Goal: Task Accomplishment & Management: Use online tool/utility

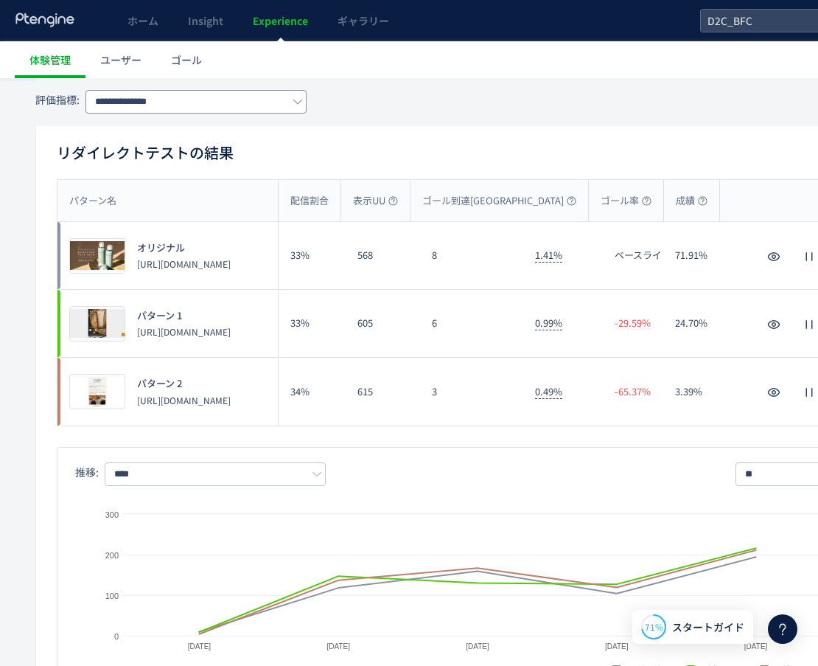
scroll to position [169, 0]
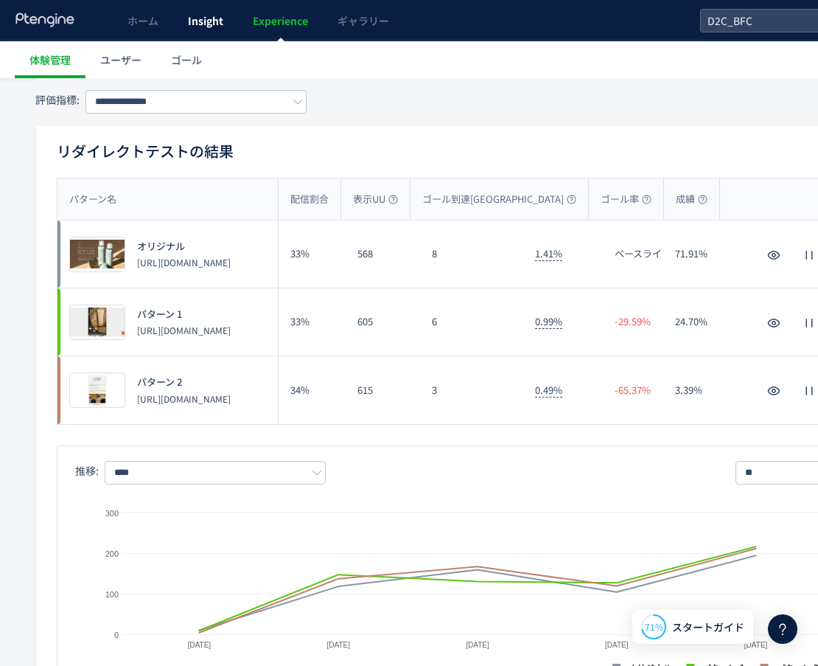
click at [185, 21] on link "Insight" at bounding box center [205, 20] width 65 height 41
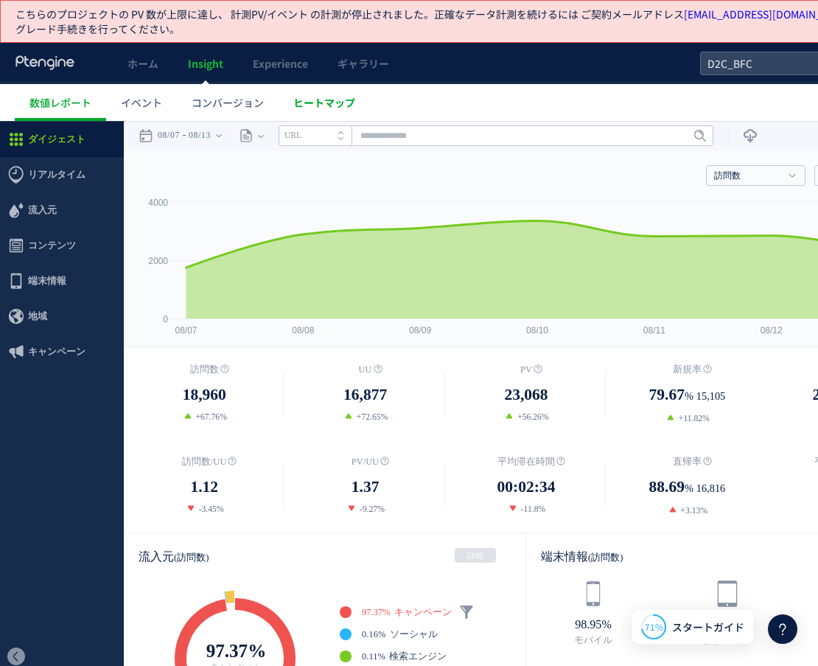
click at [308, 104] on span "ヒートマップ" at bounding box center [324, 102] width 62 height 15
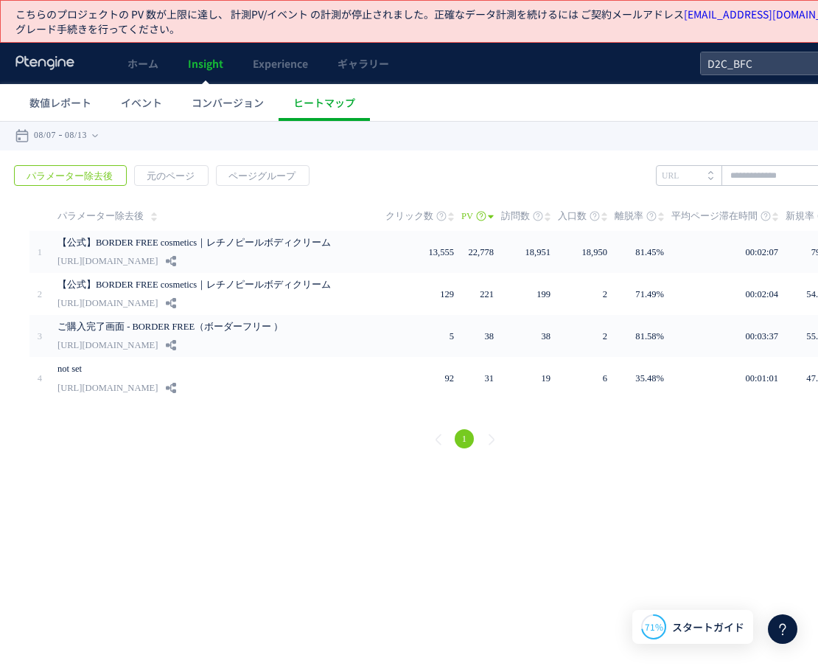
scroll to position [11, 0]
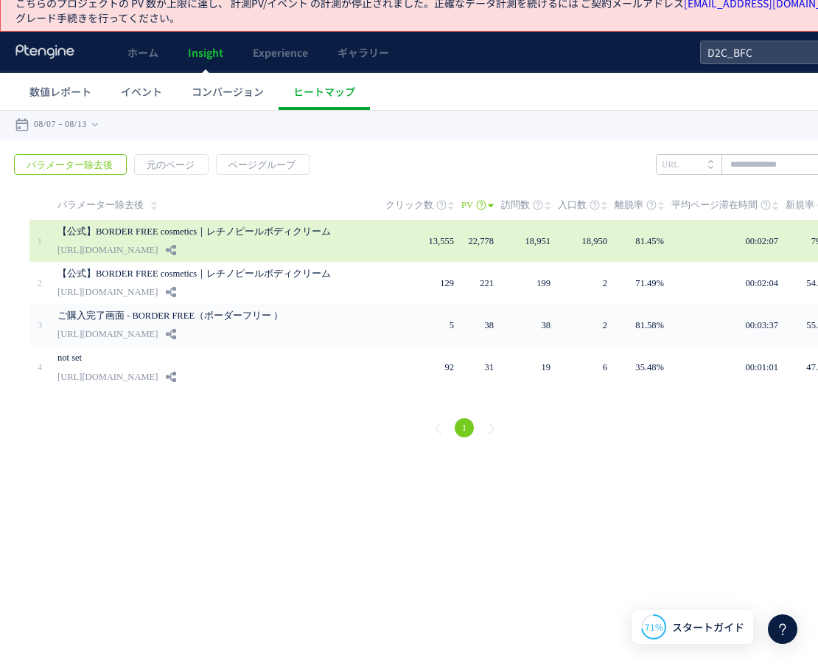
click at [275, 232] on link "【公式】BORDER FREE cosmetics｜レチノピールボディクリーム" at bounding box center [211, 232] width 307 height 18
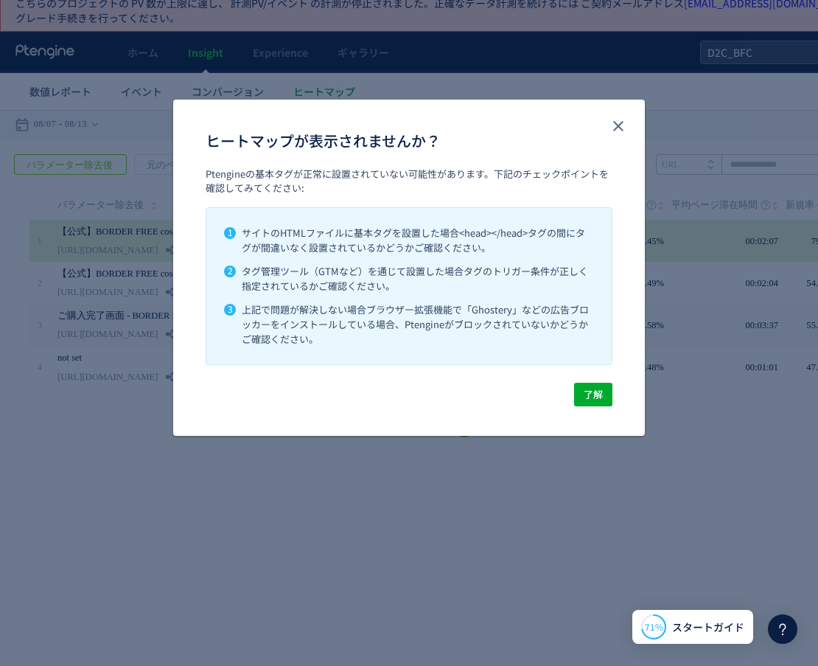
scroll to position [0, 0]
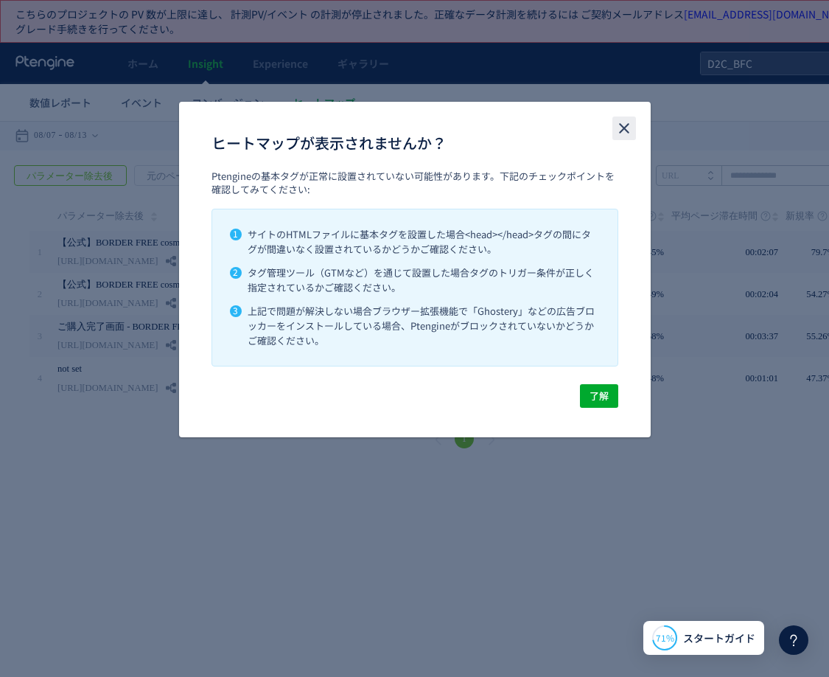
click at [617, 133] on icon "close" at bounding box center [625, 128] width 18 height 18
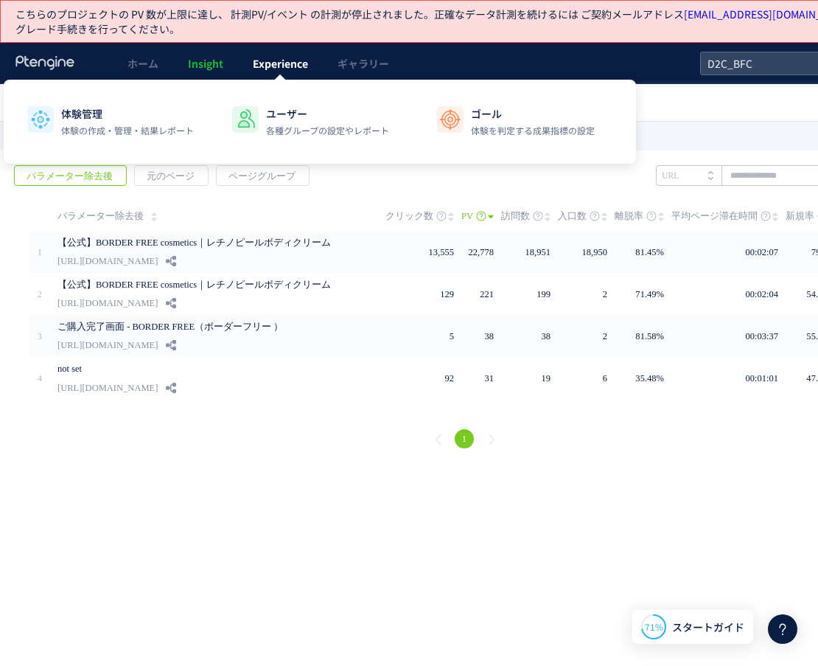
click at [240, 51] on link "Experience" at bounding box center [280, 63] width 85 height 41
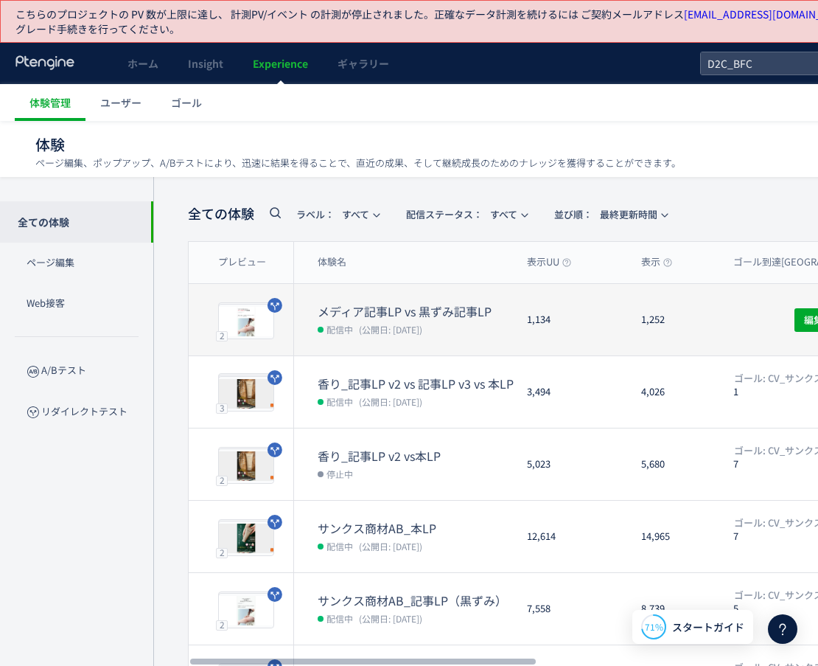
click at [449, 307] on dt "メディア記事LP vs 黒ずみ記事LP" at bounding box center [417, 311] width 198 height 17
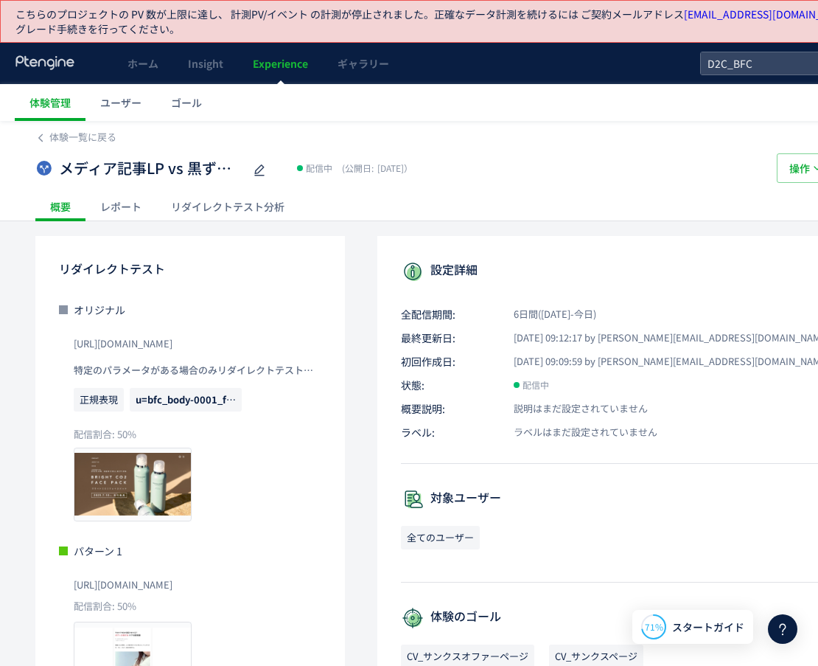
click at [246, 195] on div "リダイレクトテスト分析" at bounding box center [227, 206] width 143 height 29
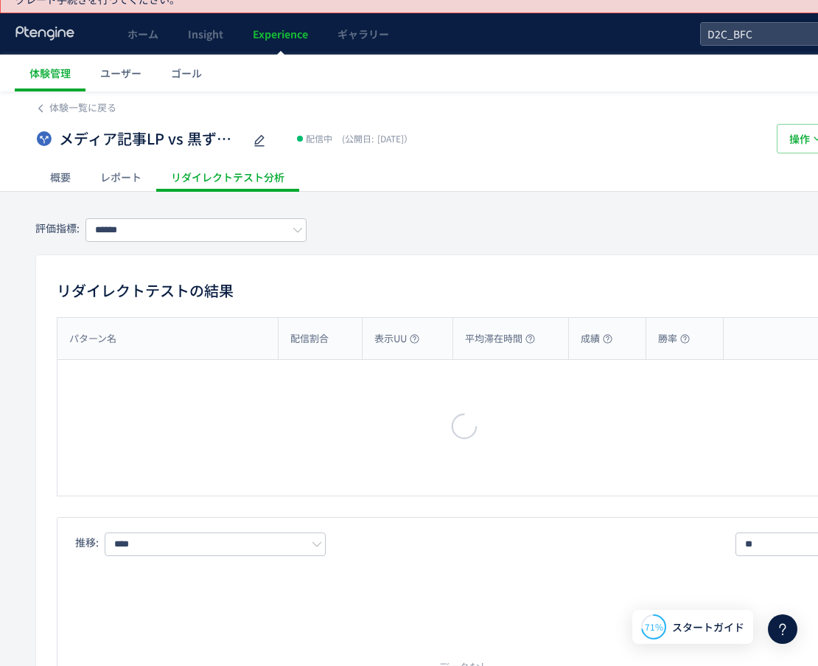
type input "**********"
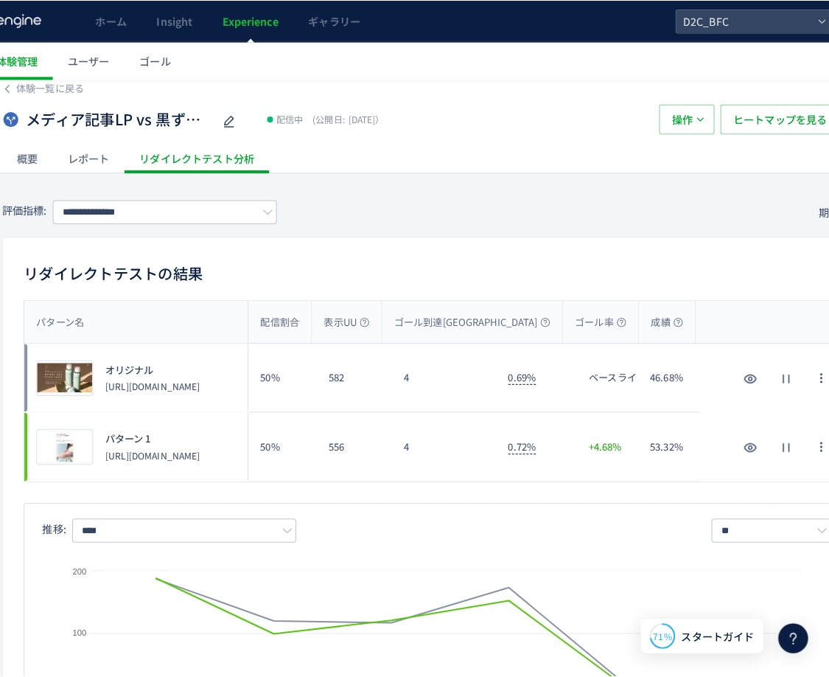
scroll to position [0, 33]
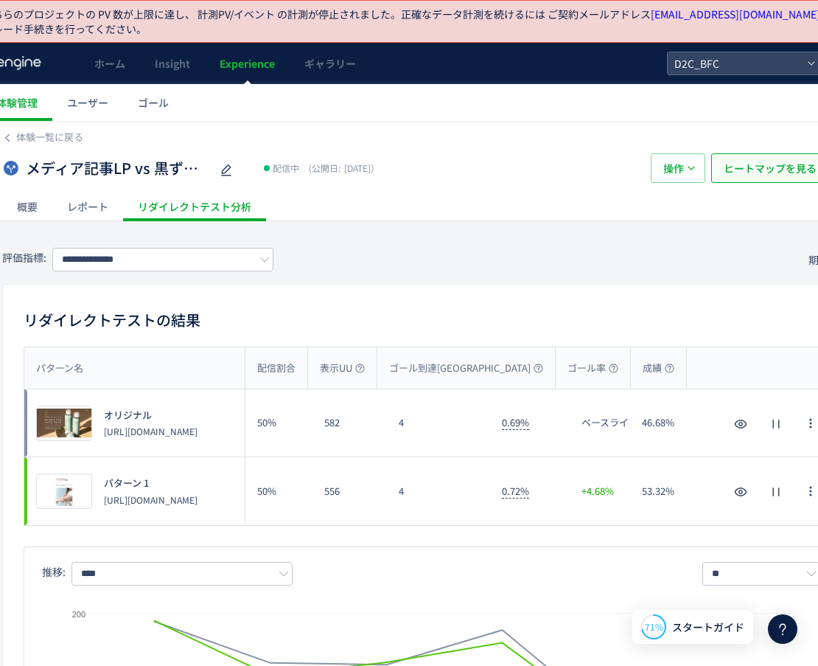
click at [724, 174] on span "ヒートマップを見る" at bounding box center [770, 167] width 93 height 29
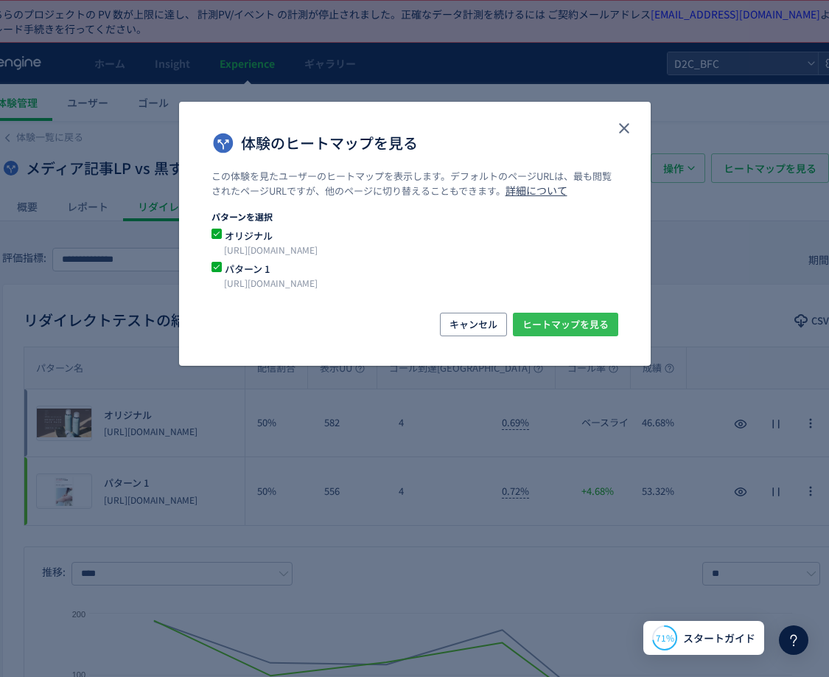
click at [575, 324] on span "ヒートマップを見る" at bounding box center [566, 325] width 86 height 24
click at [355, 249] on p "[URL][DOMAIN_NAME]" at bounding box center [397, 250] width 347 height 15
click at [260, 240] on span "オリジナル" at bounding box center [406, 236] width 369 height 14
click at [581, 322] on span "ヒートマップを見る" at bounding box center [566, 325] width 86 height 24
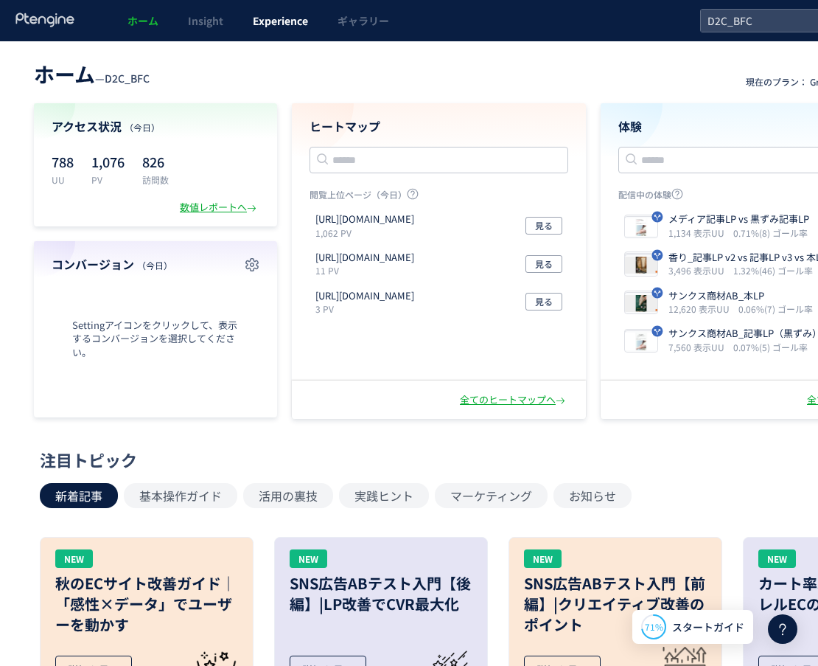
click at [288, 18] on span "Experience" at bounding box center [280, 20] width 55 height 15
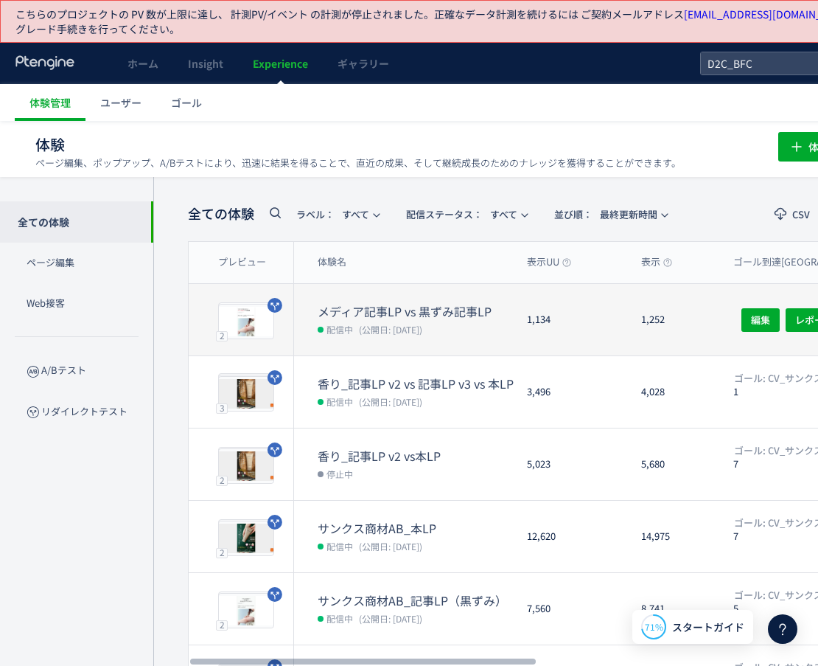
click at [434, 304] on dt "メディア記事LP vs 黒ずみ記事LP" at bounding box center [417, 311] width 198 height 17
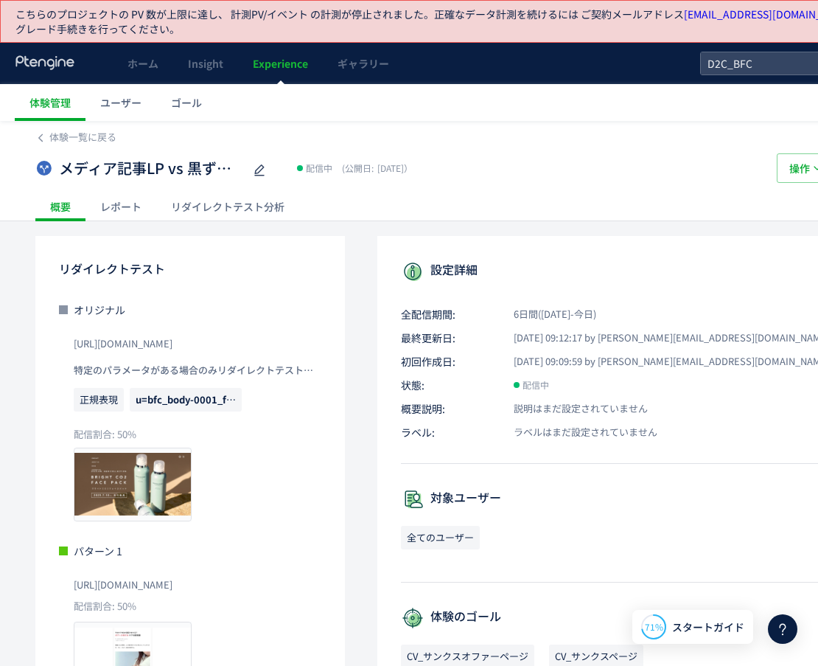
click at [229, 207] on div "リダイレクトテスト分析" at bounding box center [227, 206] width 143 height 29
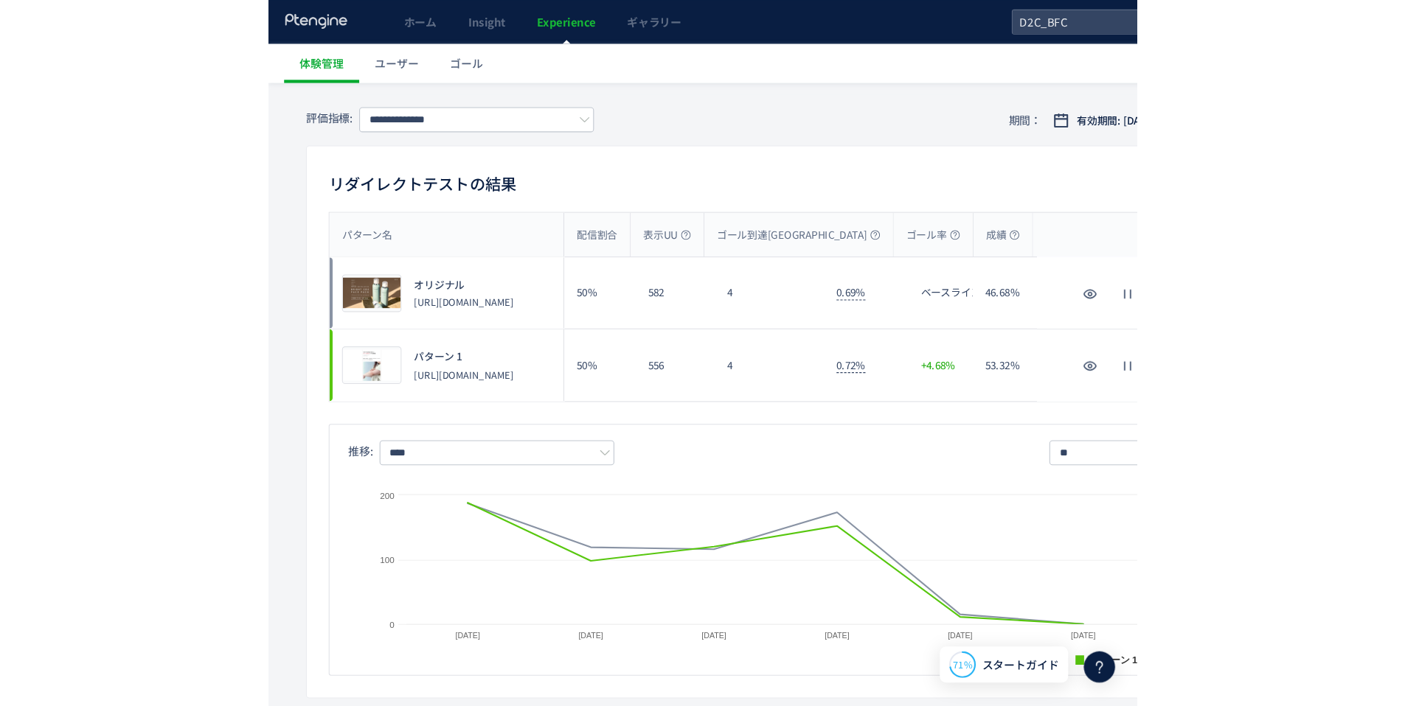
scroll to position [149, 0]
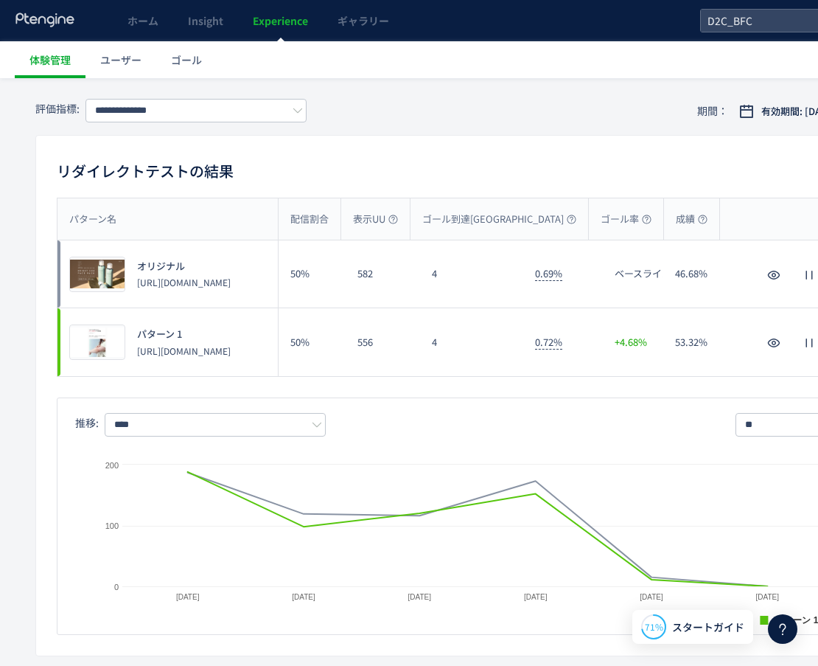
click at [231, 357] on p "[URL][DOMAIN_NAME]" at bounding box center [184, 350] width 94 height 13
click at [186, 347] on p "[URL][DOMAIN_NAME]" at bounding box center [184, 350] width 94 height 13
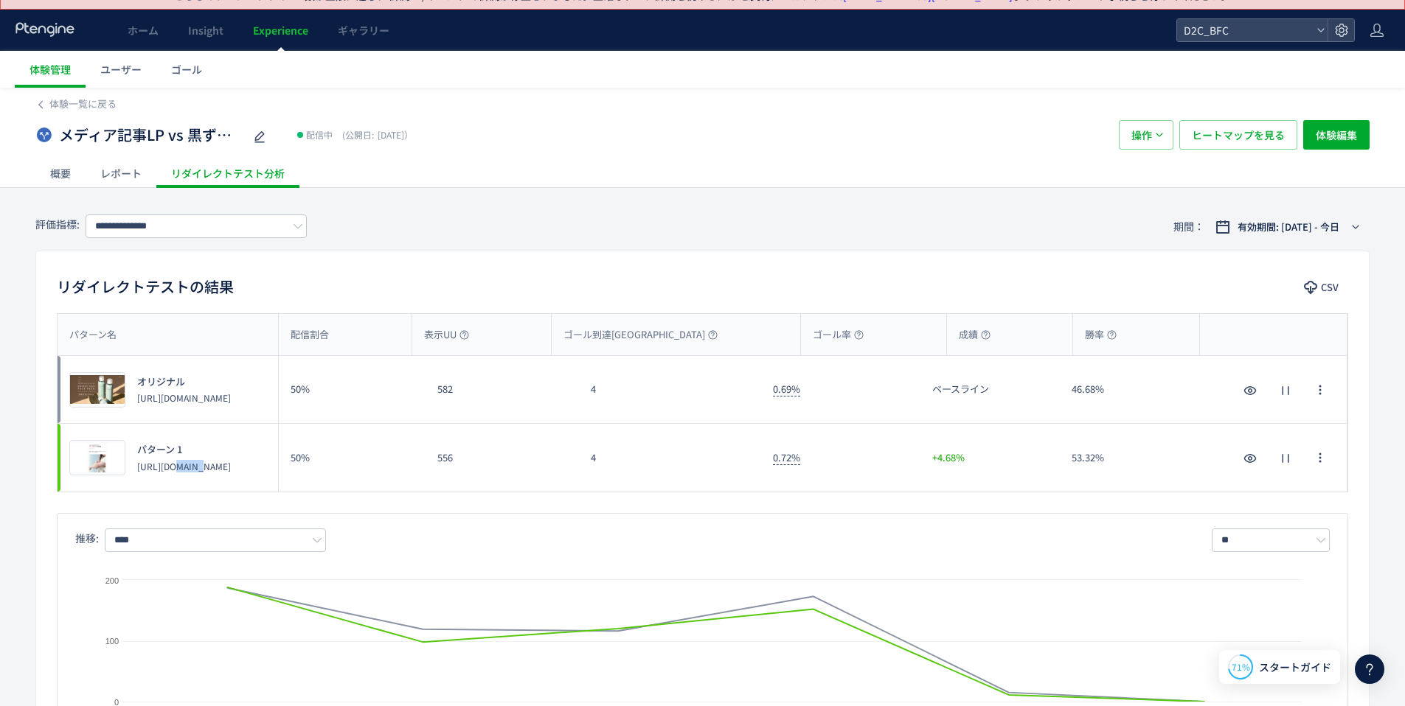
scroll to position [0, 0]
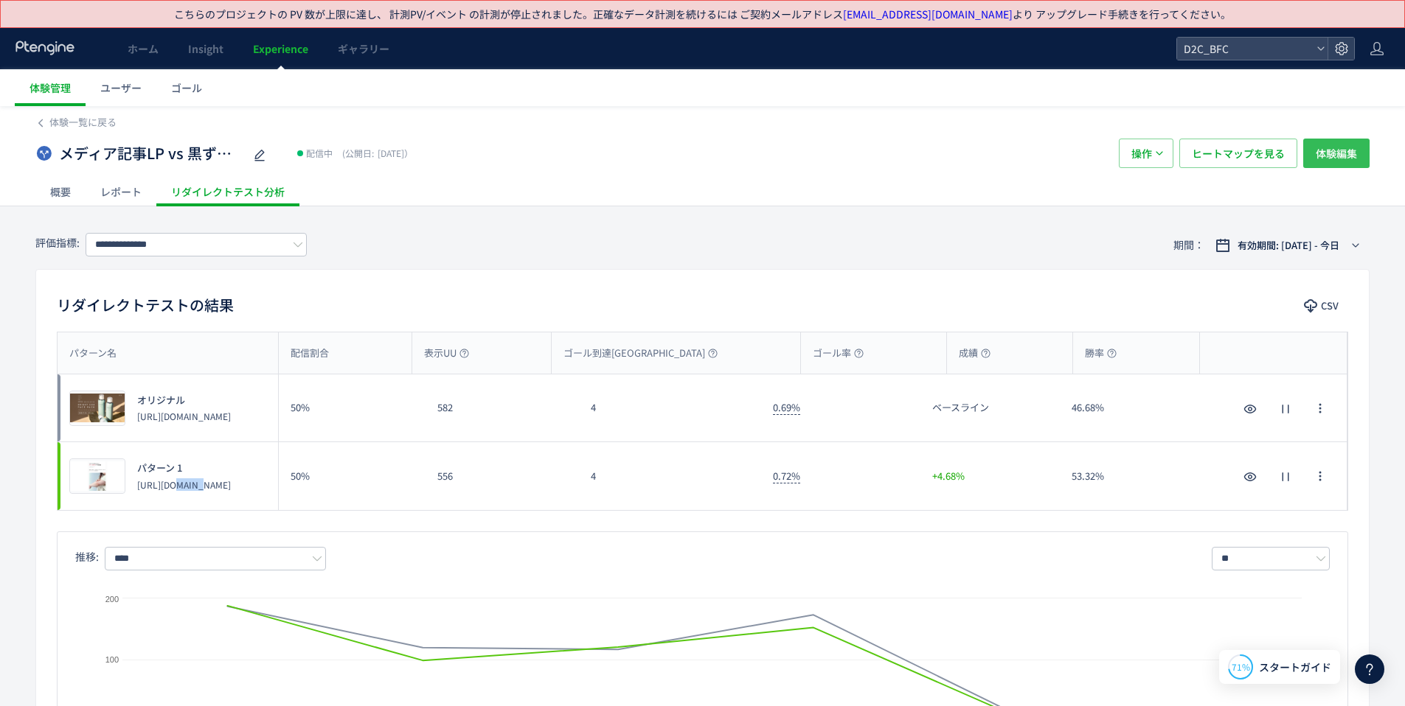
click at [818, 157] on span "体験編集" at bounding box center [1335, 153] width 41 height 29
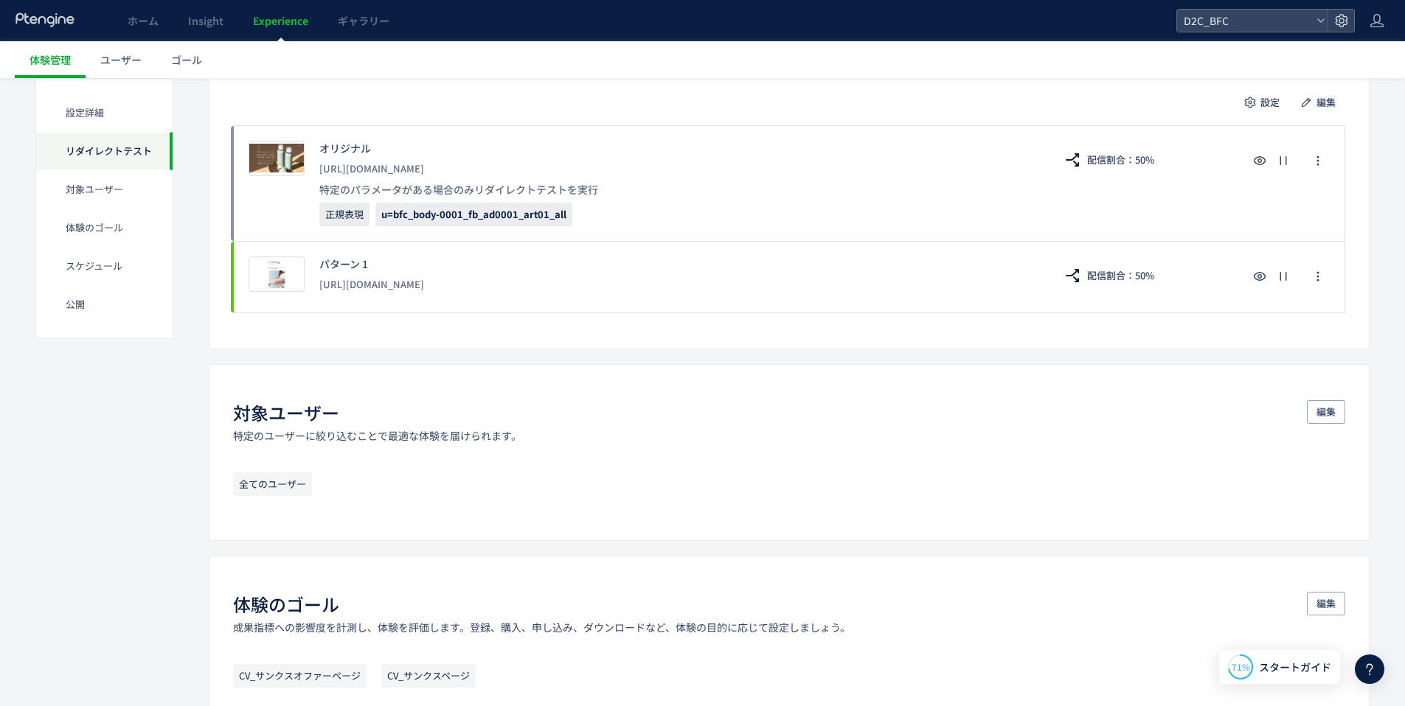
scroll to position [394, 0]
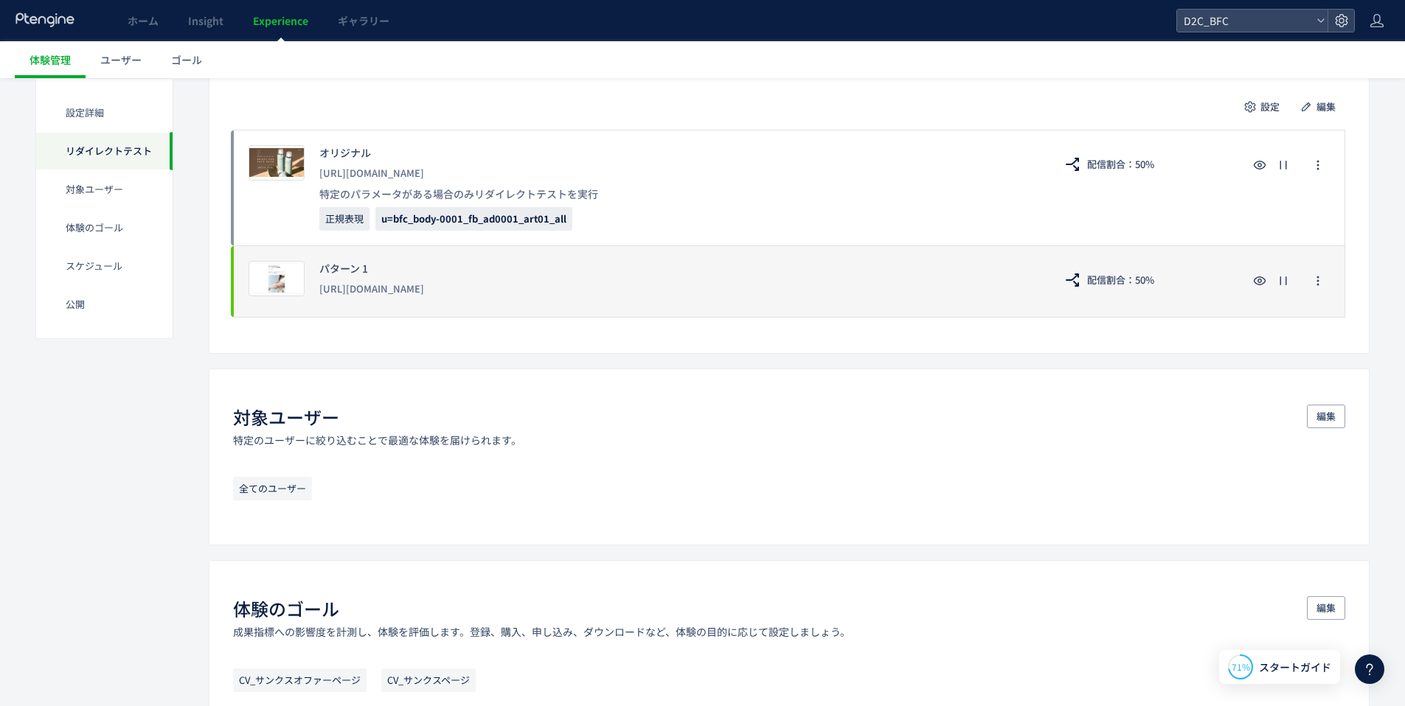
click at [610, 293] on div "[URL][DOMAIN_NAME]" at bounding box center [679, 289] width 720 height 27
click at [471, 293] on div "[URL][DOMAIN_NAME]" at bounding box center [679, 289] width 720 height 27
drag, startPoint x: 319, startPoint y: 288, endPoint x: 683, endPoint y: 303, distance: 365.3
click at [683, 303] on div "プレビュー パターン 1 https://store.borderfree-official.com/lp?u=bfc_body-0001_fb_ad0001…" at bounding box center [789, 282] width 1112 height 72
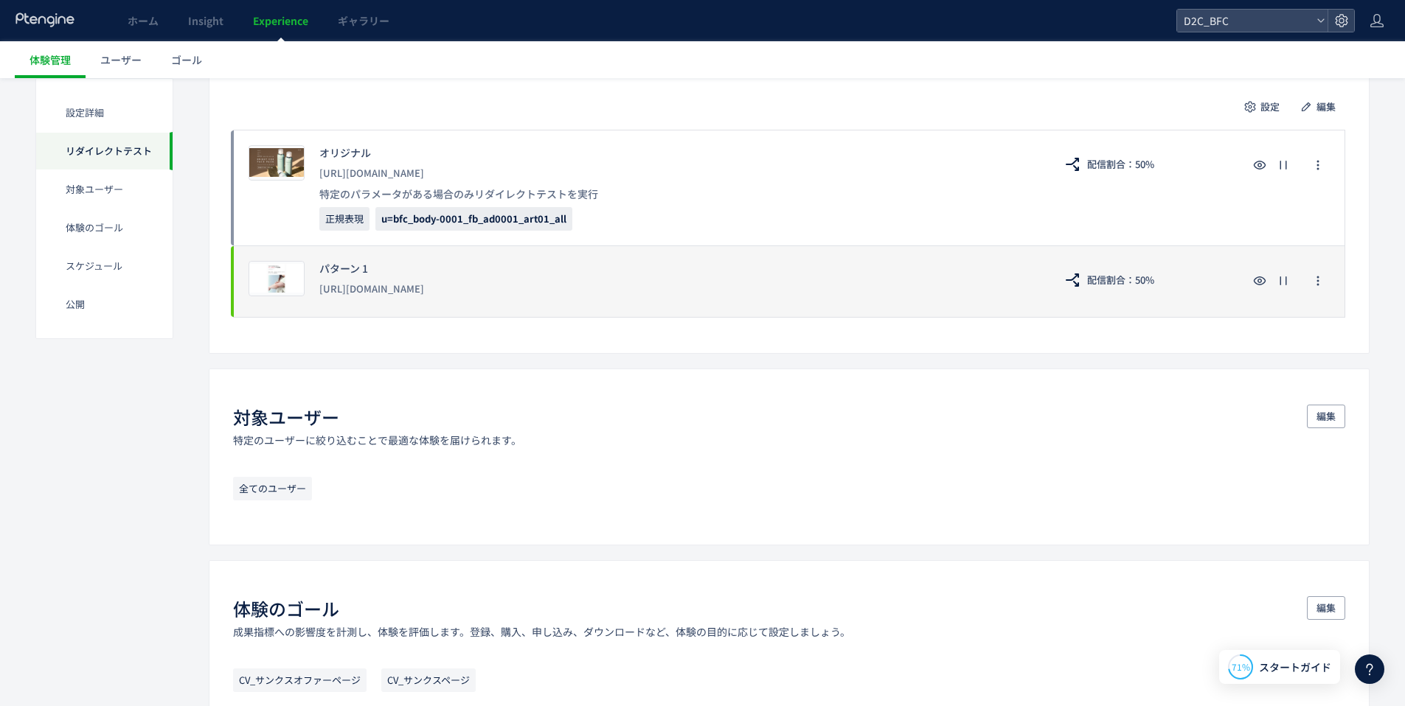
copy div "[URL][DOMAIN_NAME]"
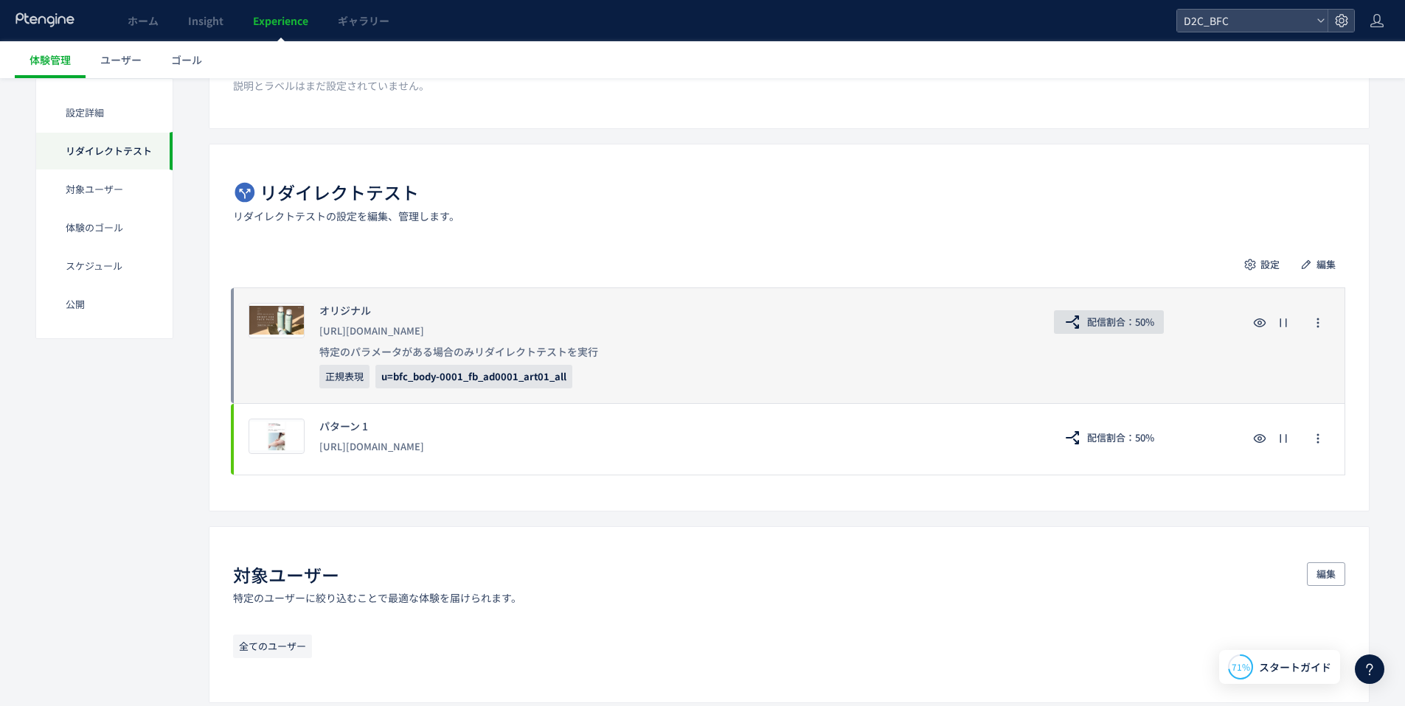
scroll to position [213, 0]
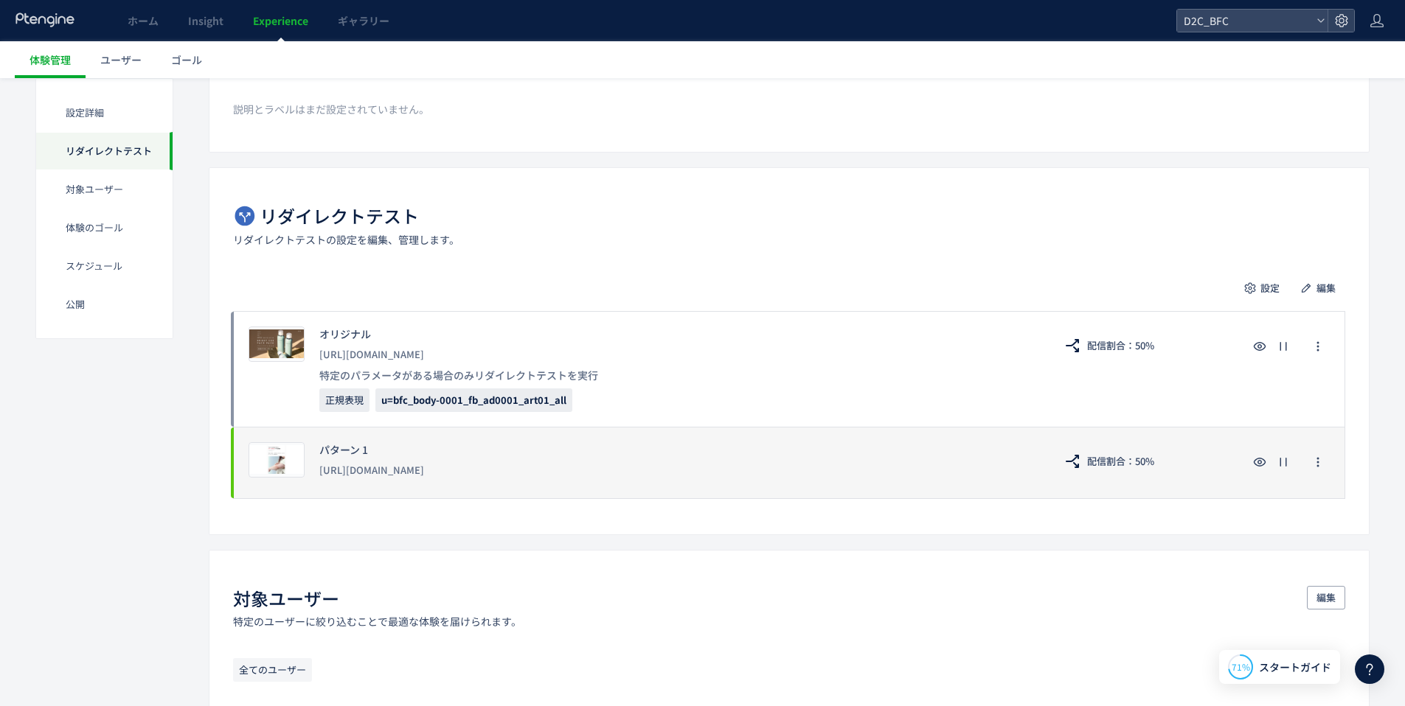
copy div "[URL][DOMAIN_NAME]"
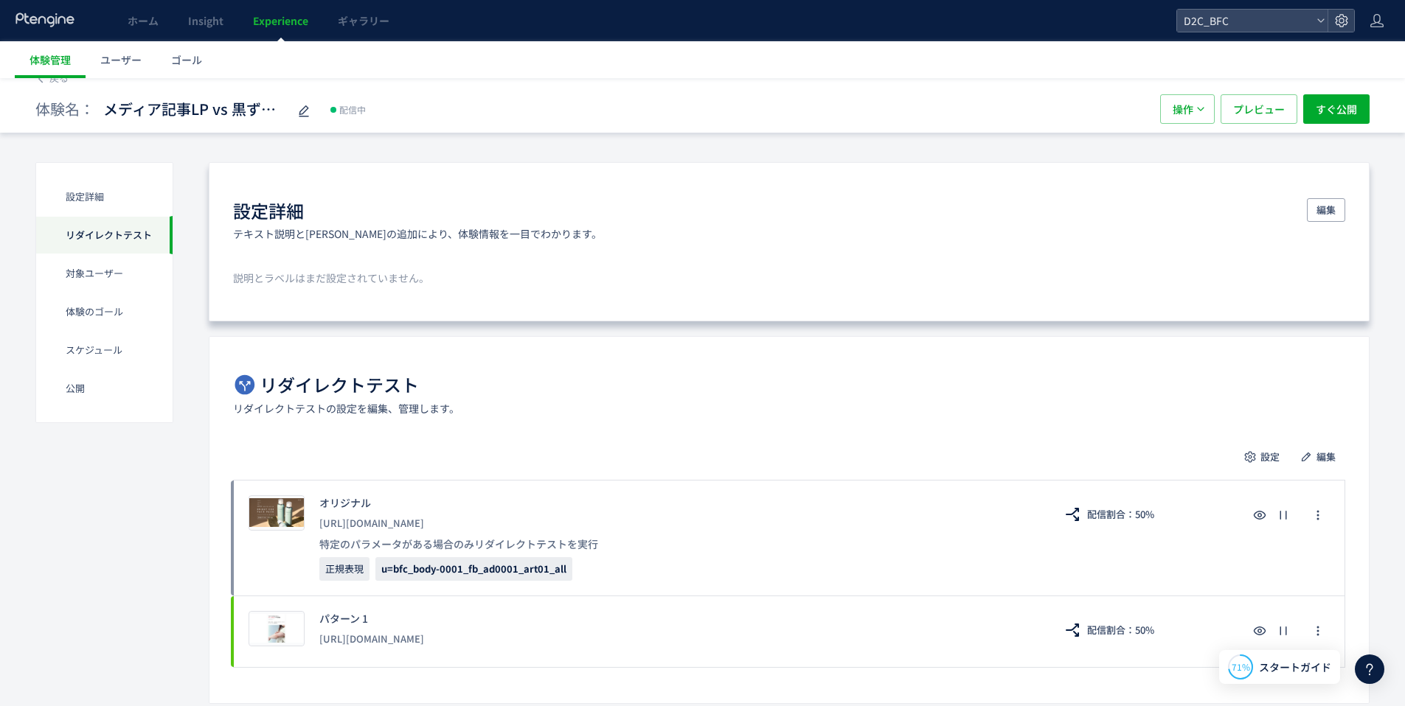
scroll to position [0, 0]
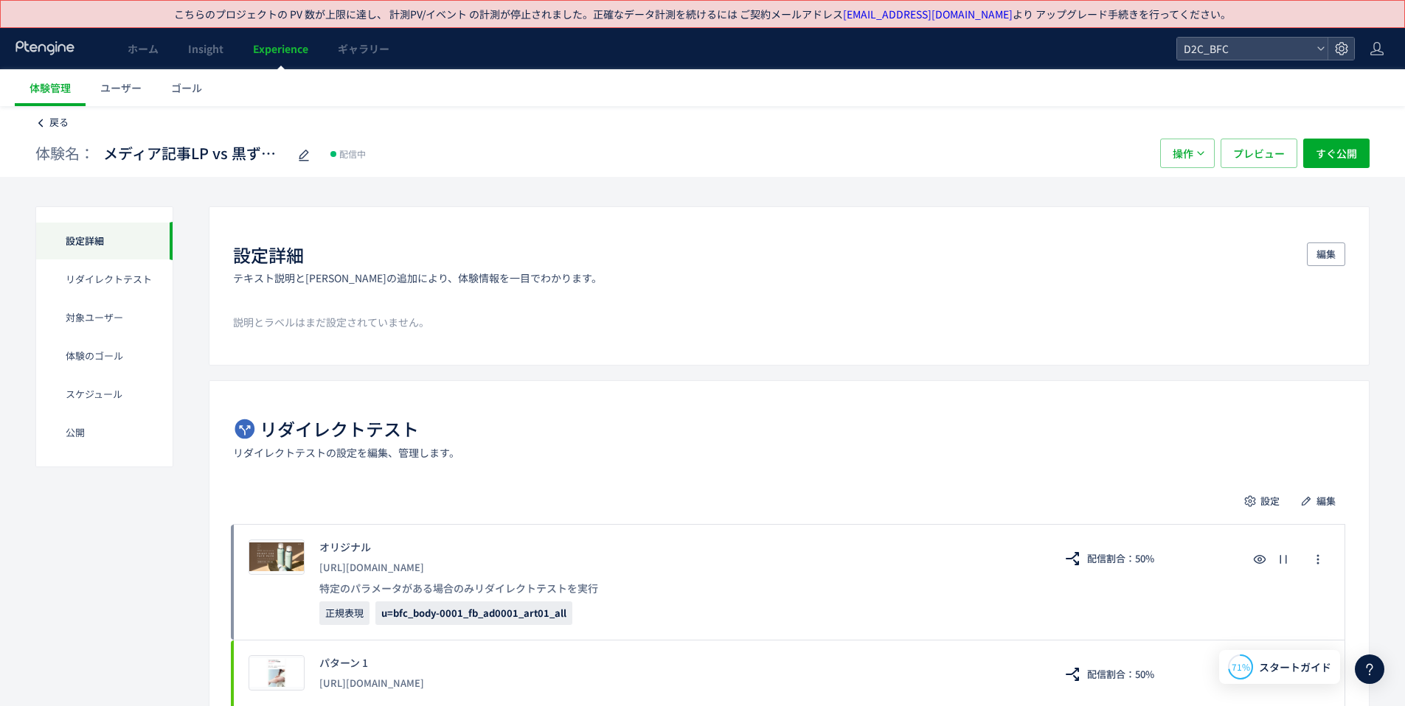
click at [46, 122] on link "戻る" at bounding box center [51, 123] width 33 height 14
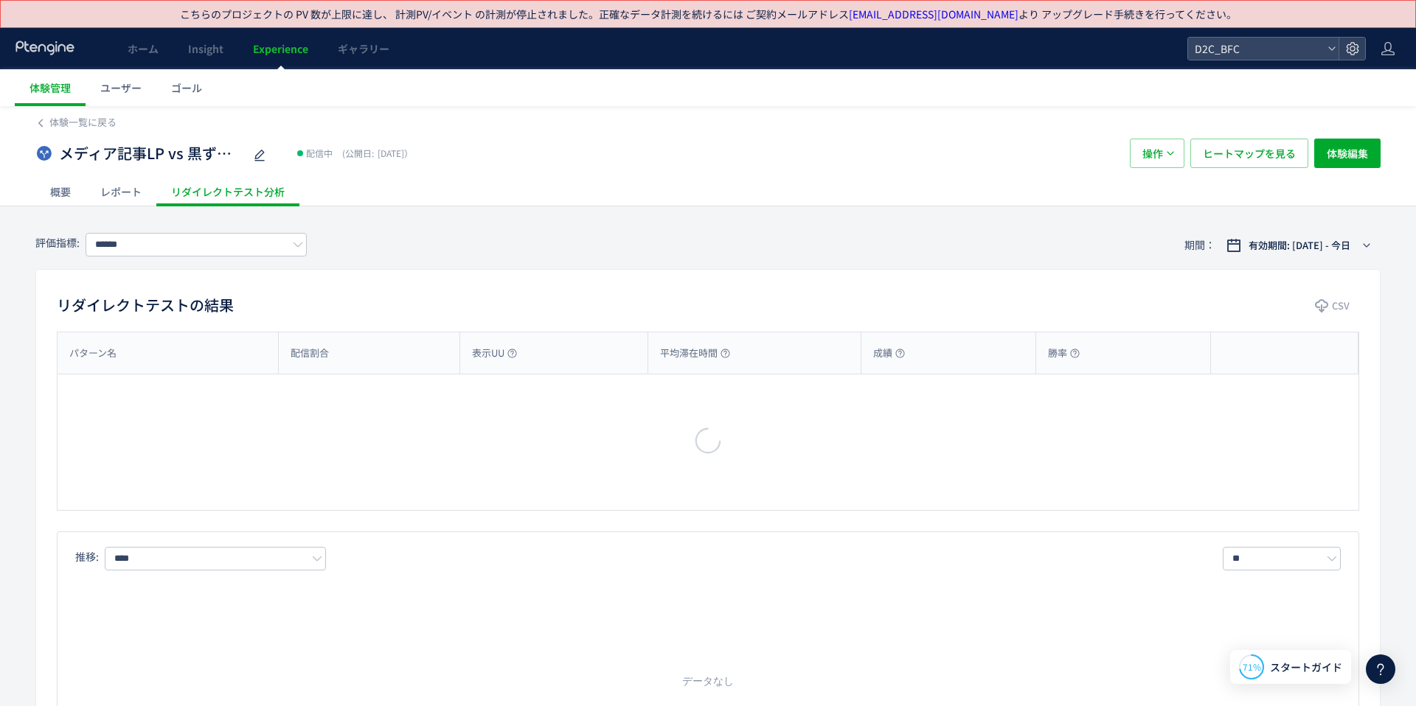
type input "**********"
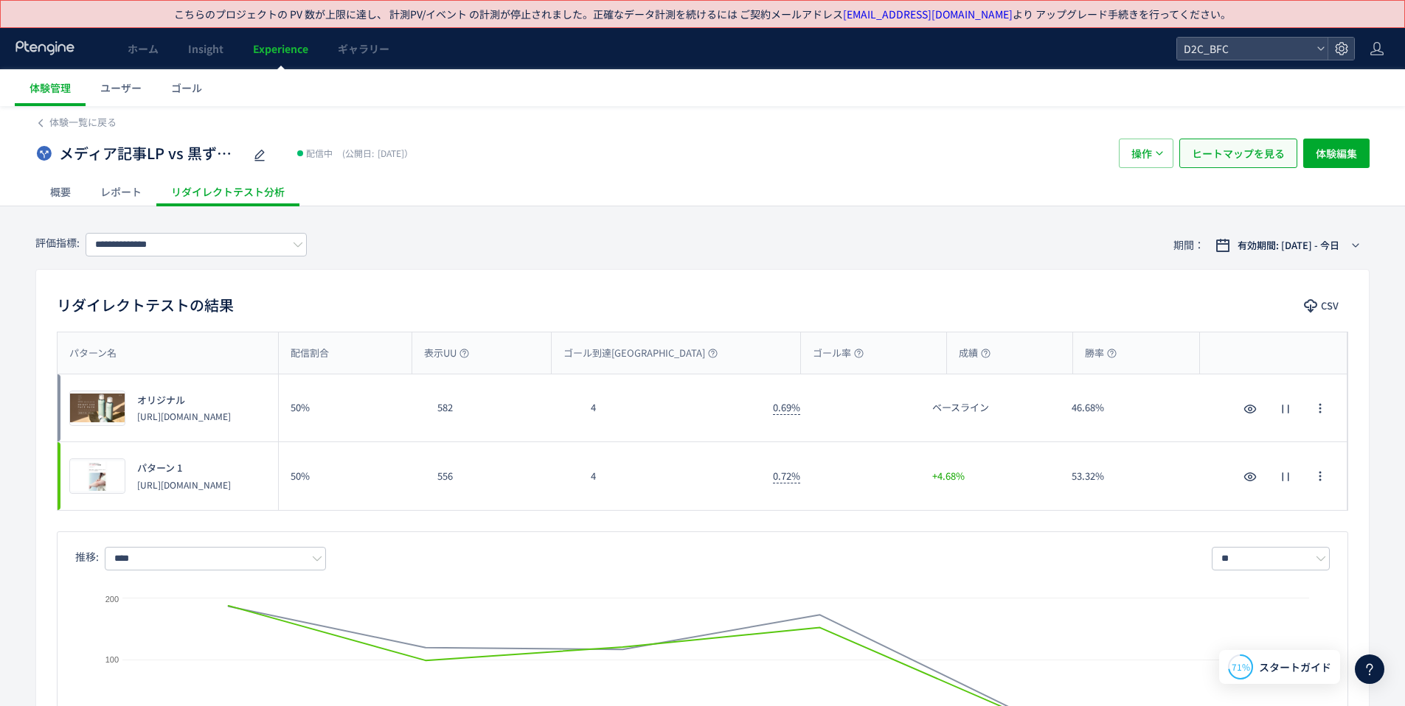
click at [818, 153] on span "ヒートマップを見る" at bounding box center [1237, 153] width 93 height 29
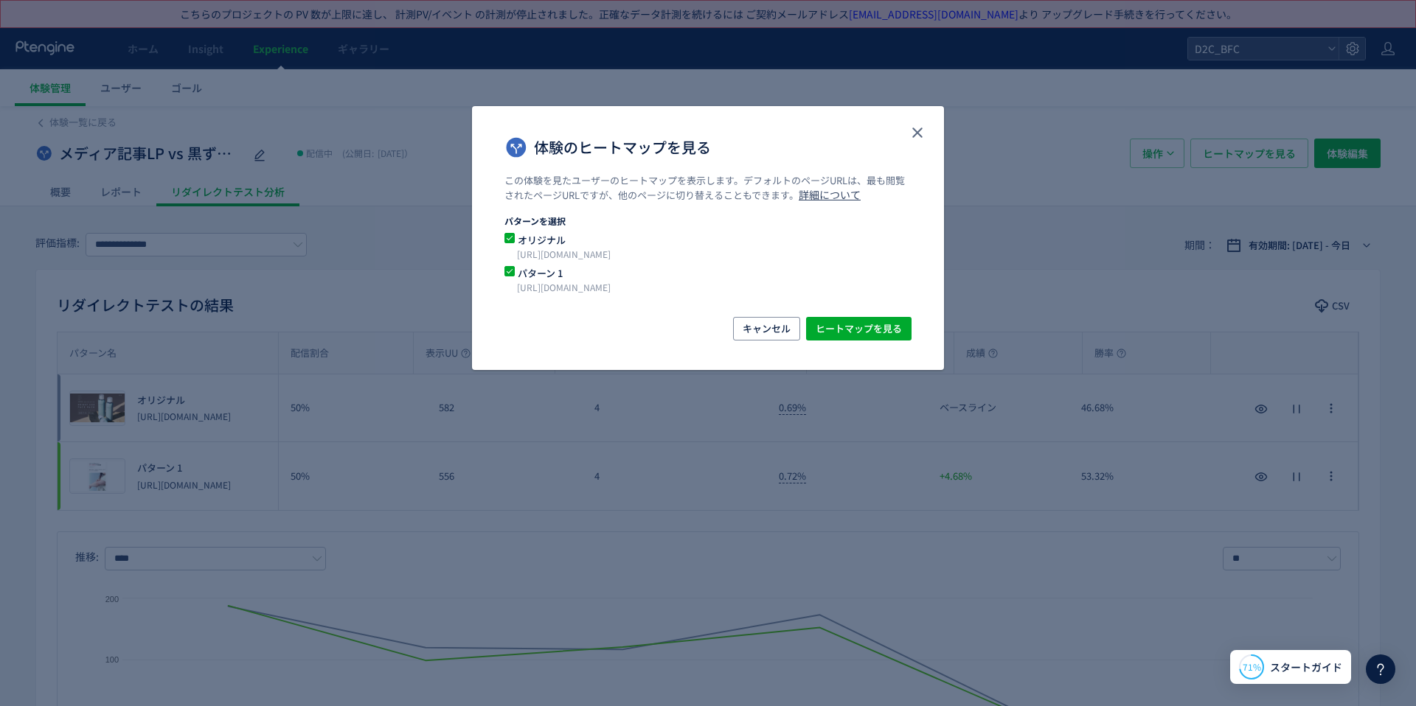
click at [617, 258] on p "[URL][DOMAIN_NAME]" at bounding box center [690, 254] width 347 height 15
drag, startPoint x: 686, startPoint y: 254, endPoint x: 509, endPoint y: 254, distance: 177.0
click at [509, 254] on div "オリジナル https://store.borderfree-official.com/lp" at bounding box center [707, 249] width 407 height 33
click at [818, 128] on icon "close" at bounding box center [917, 133] width 18 height 18
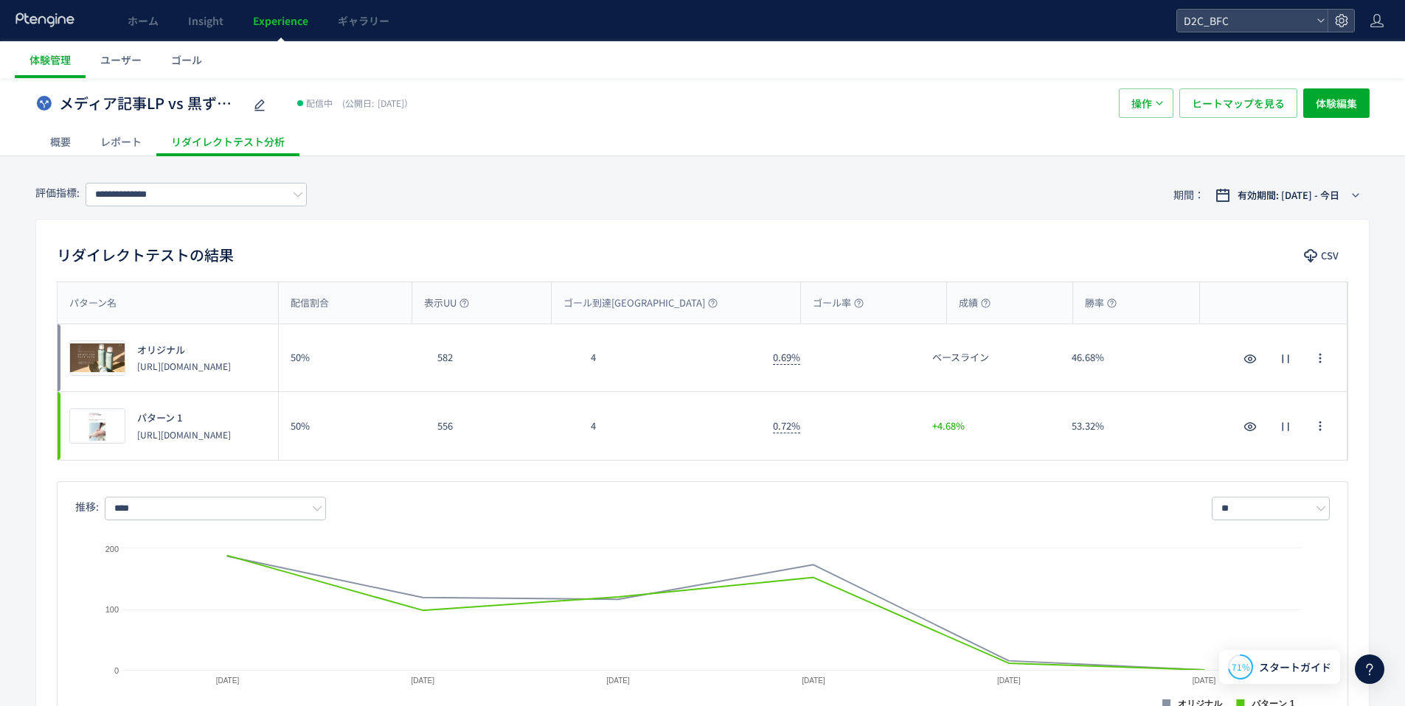
scroll to position [22, 0]
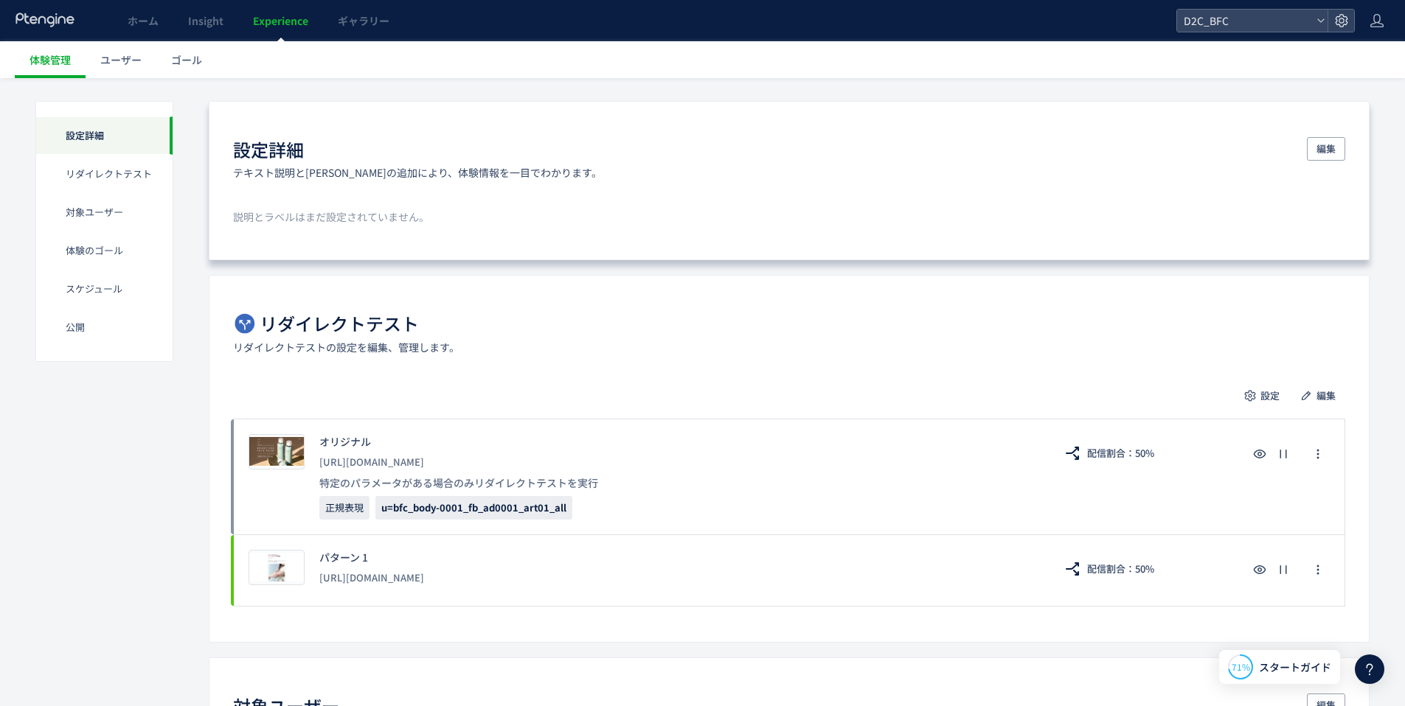
scroll to position [41, 0]
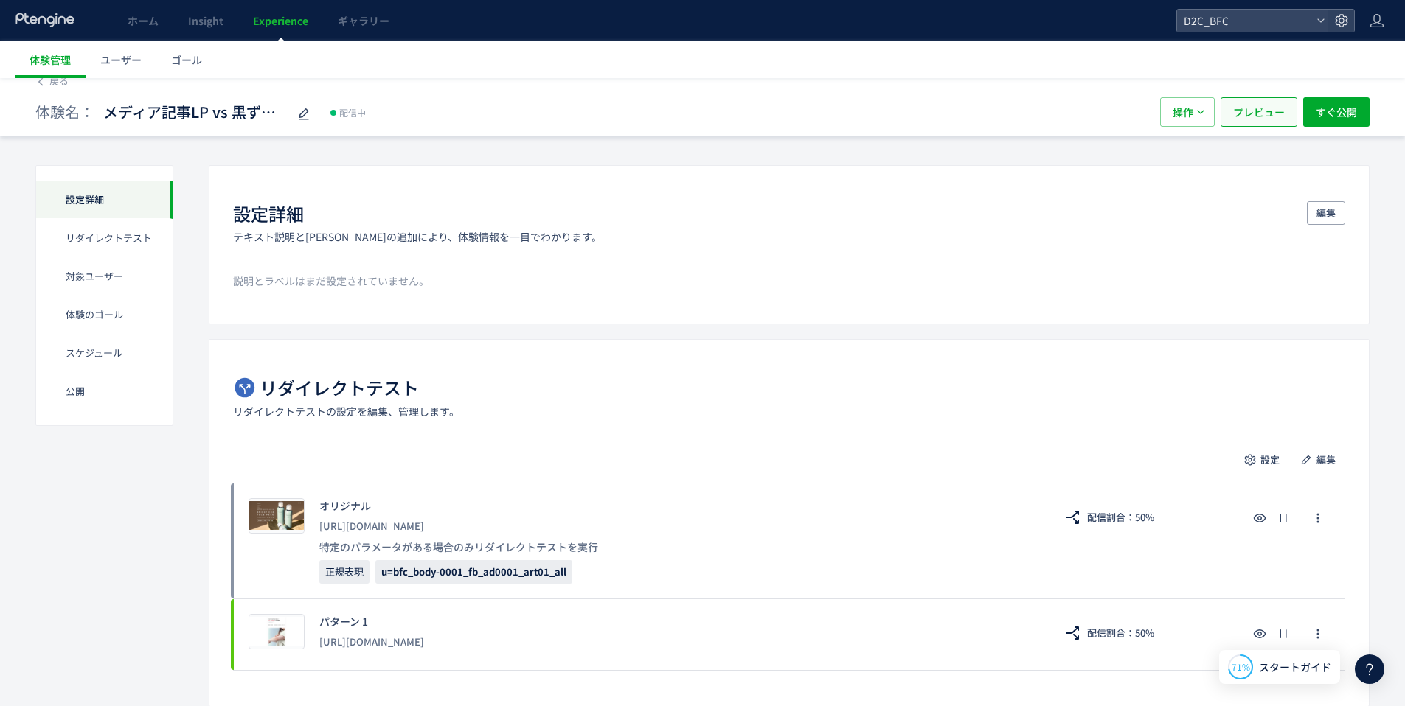
click at [818, 102] on span "プレビュー" at bounding box center [1259, 111] width 52 height 29
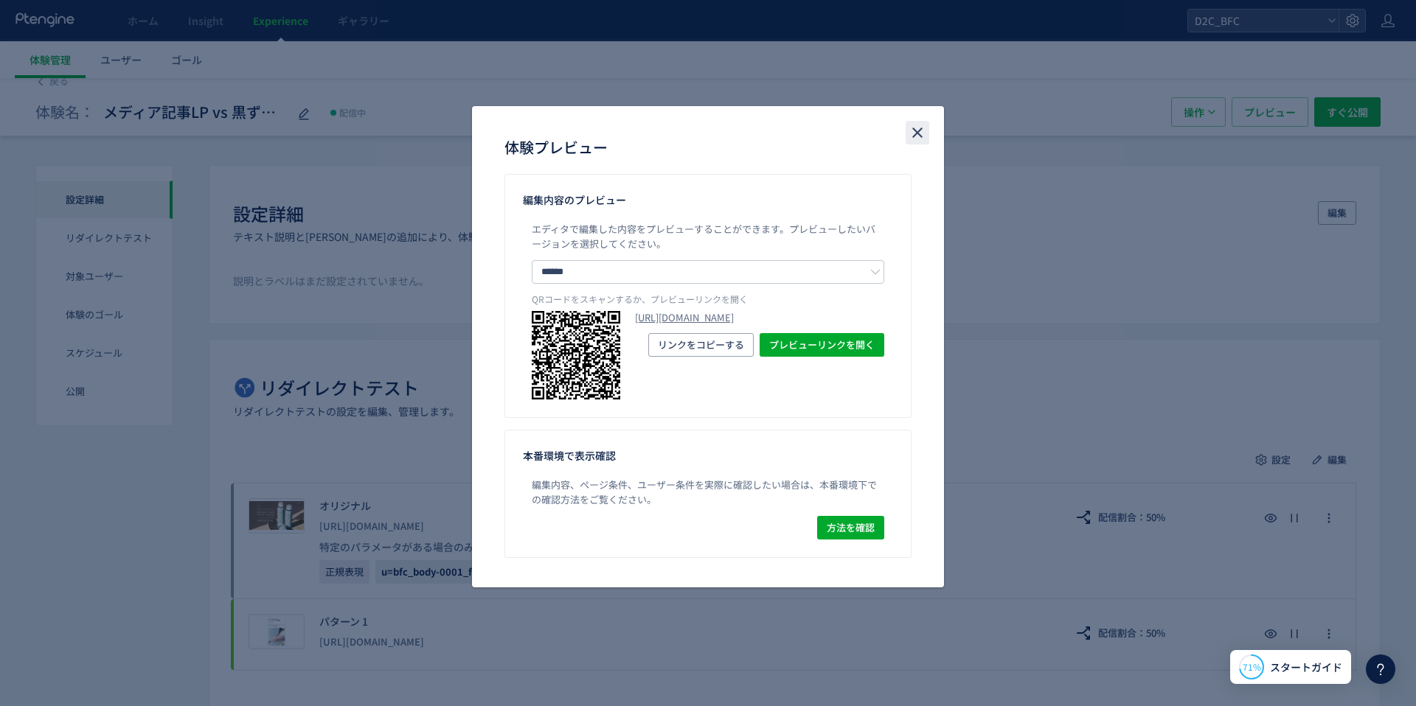
click at [818, 128] on icon "close" at bounding box center [917, 133] width 18 height 18
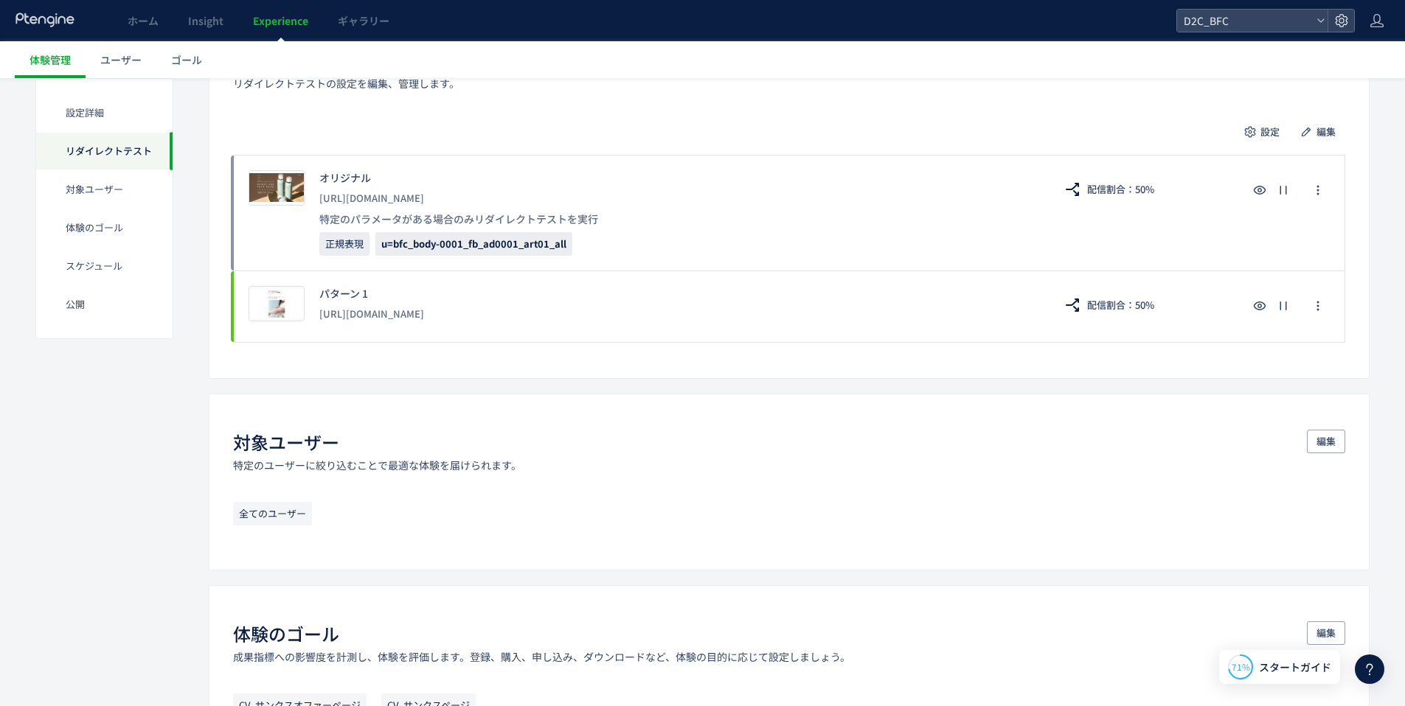
scroll to position [375, 0]
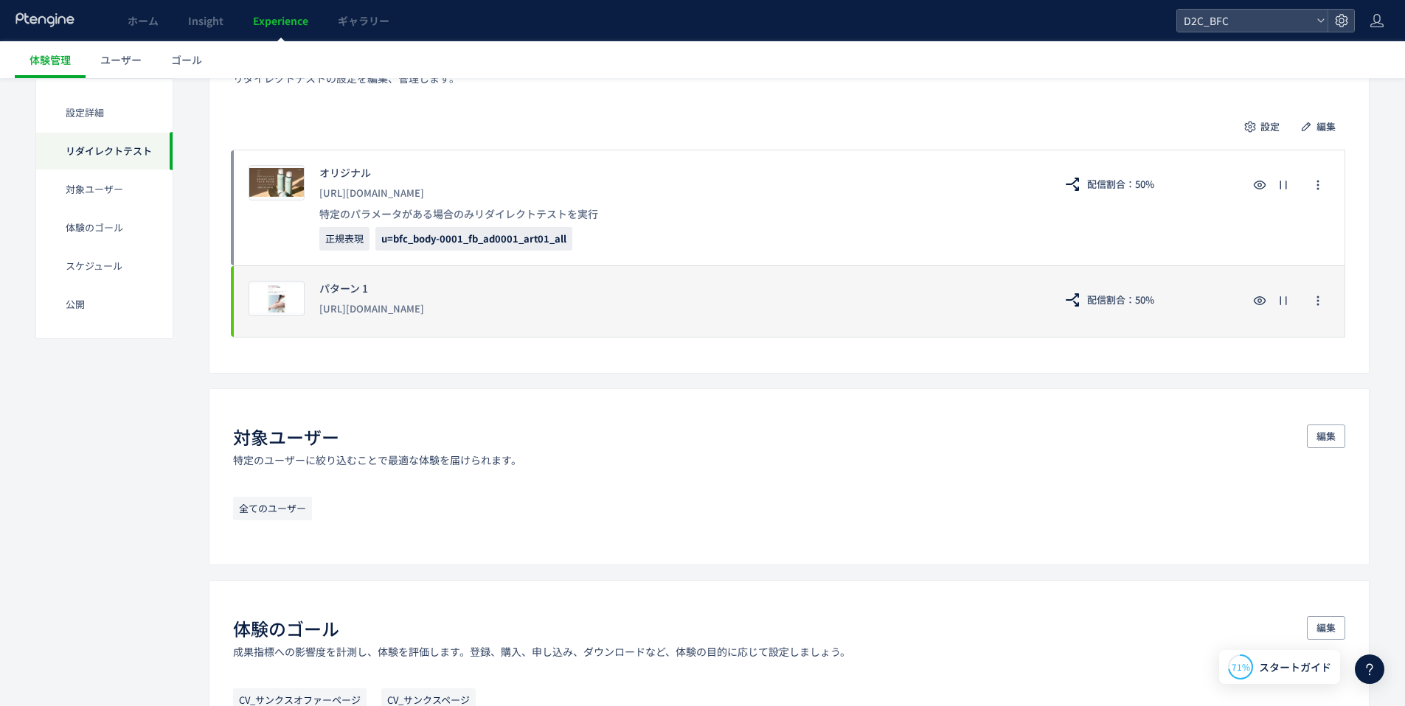
click at [633, 310] on div "[URL][DOMAIN_NAME]" at bounding box center [679, 309] width 720 height 27
drag, startPoint x: 692, startPoint y: 307, endPoint x: 349, endPoint y: 299, distance: 343.7
click at [348, 299] on div "[URL][DOMAIN_NAME]" at bounding box center [679, 309] width 720 height 27
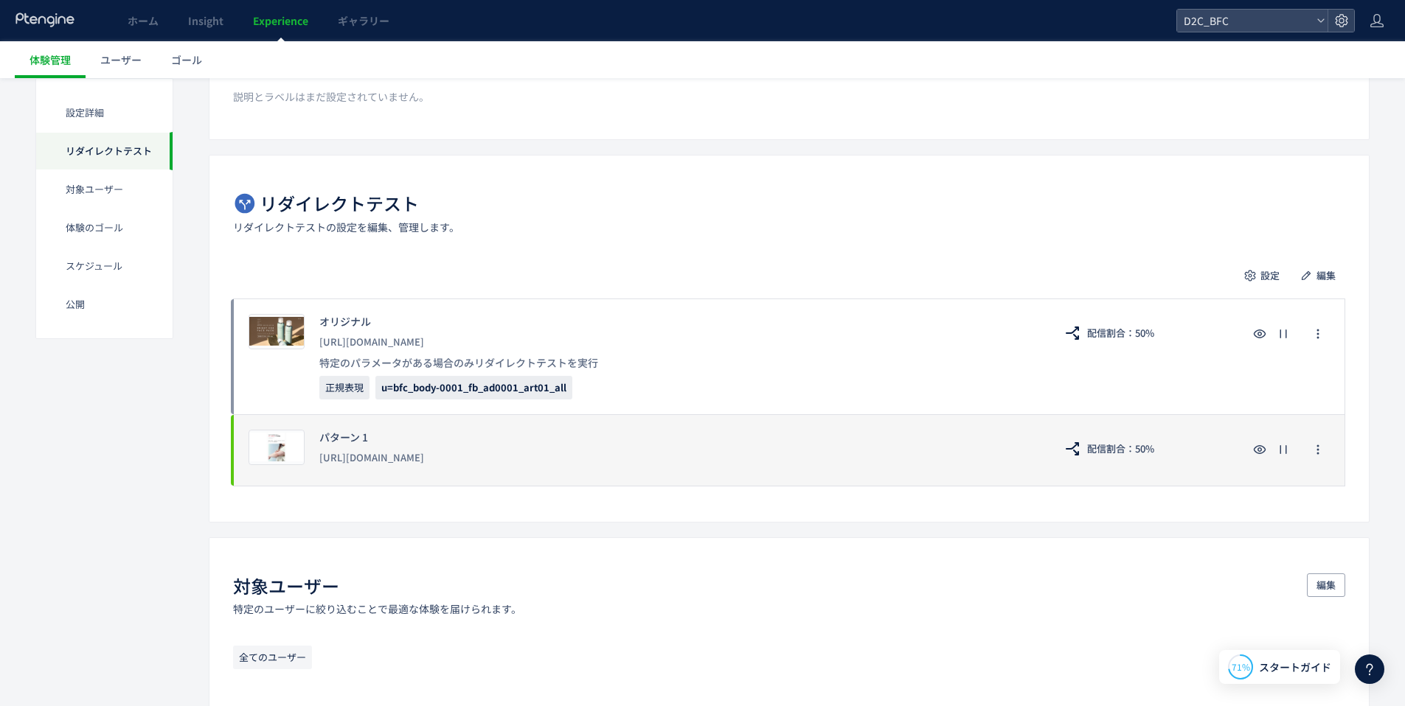
scroll to position [0, 0]
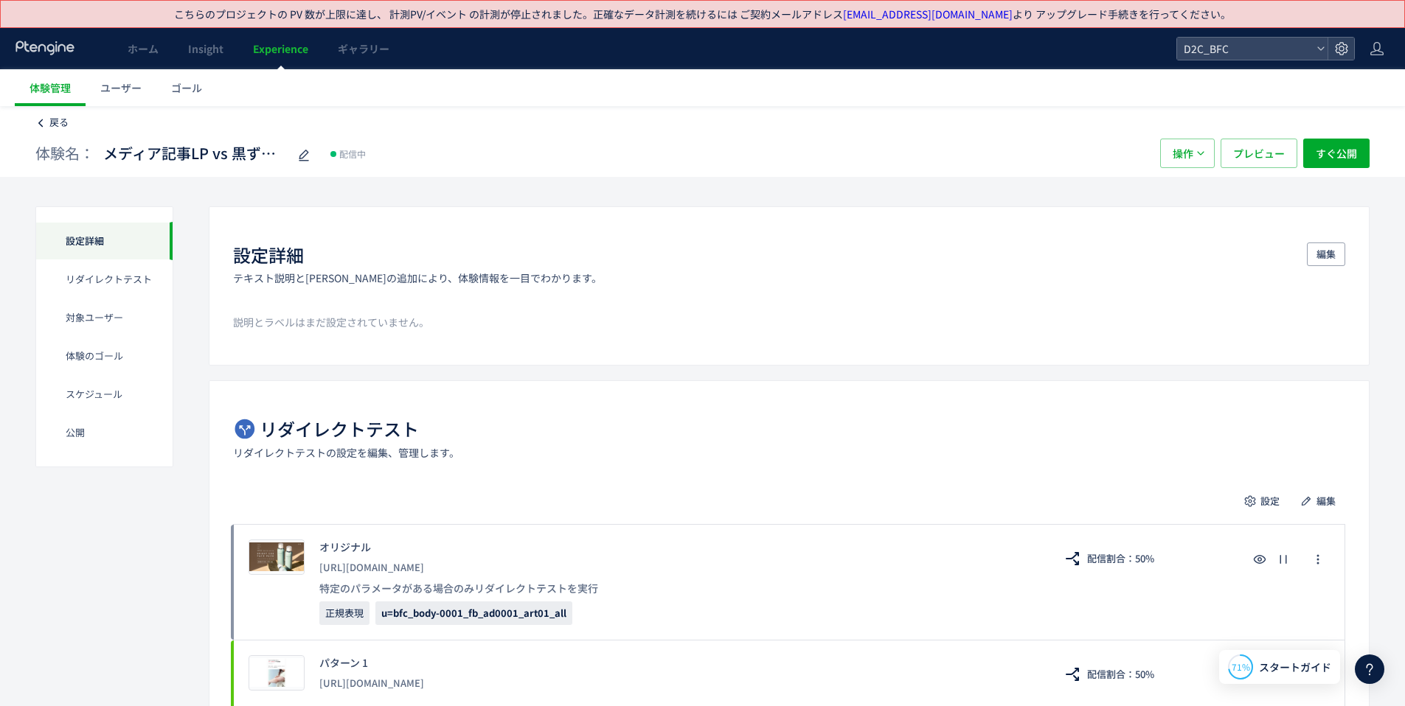
click at [42, 122] on icon at bounding box center [40, 123] width 10 height 10
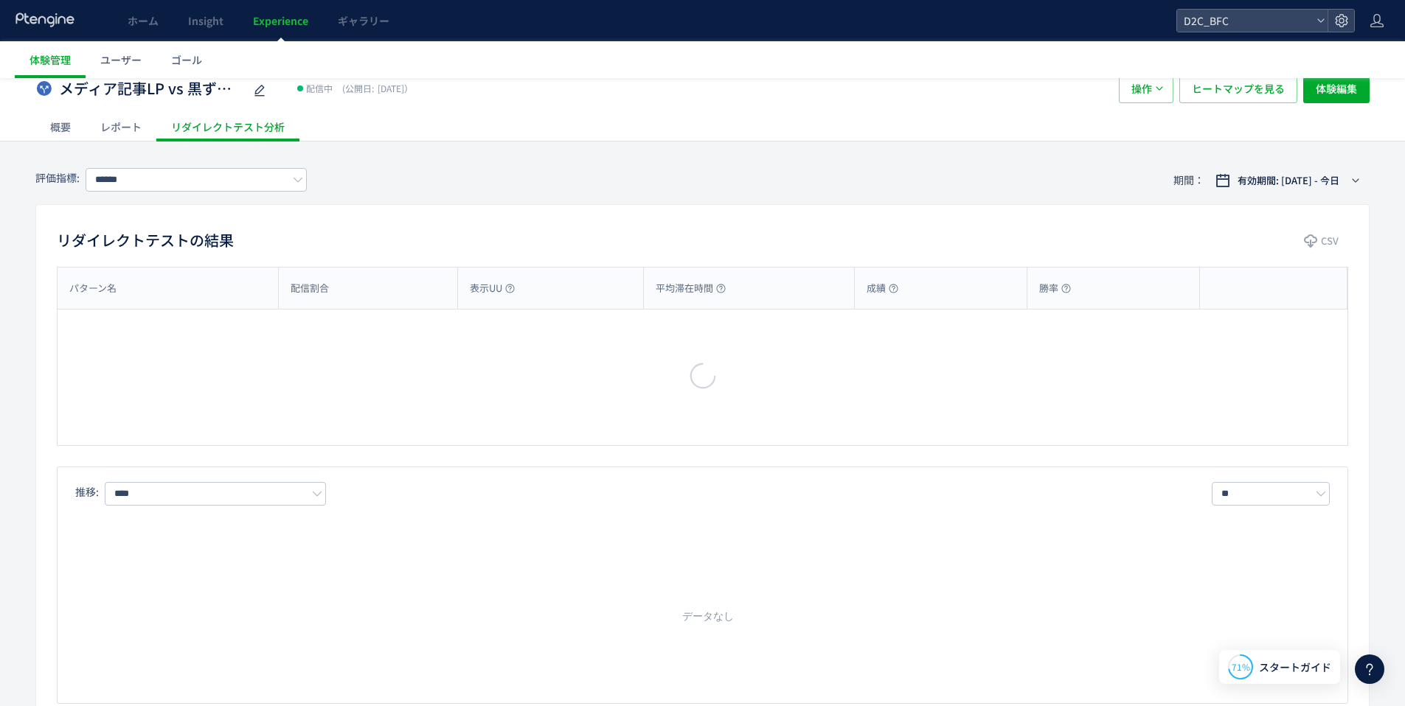
scroll to position [125, 0]
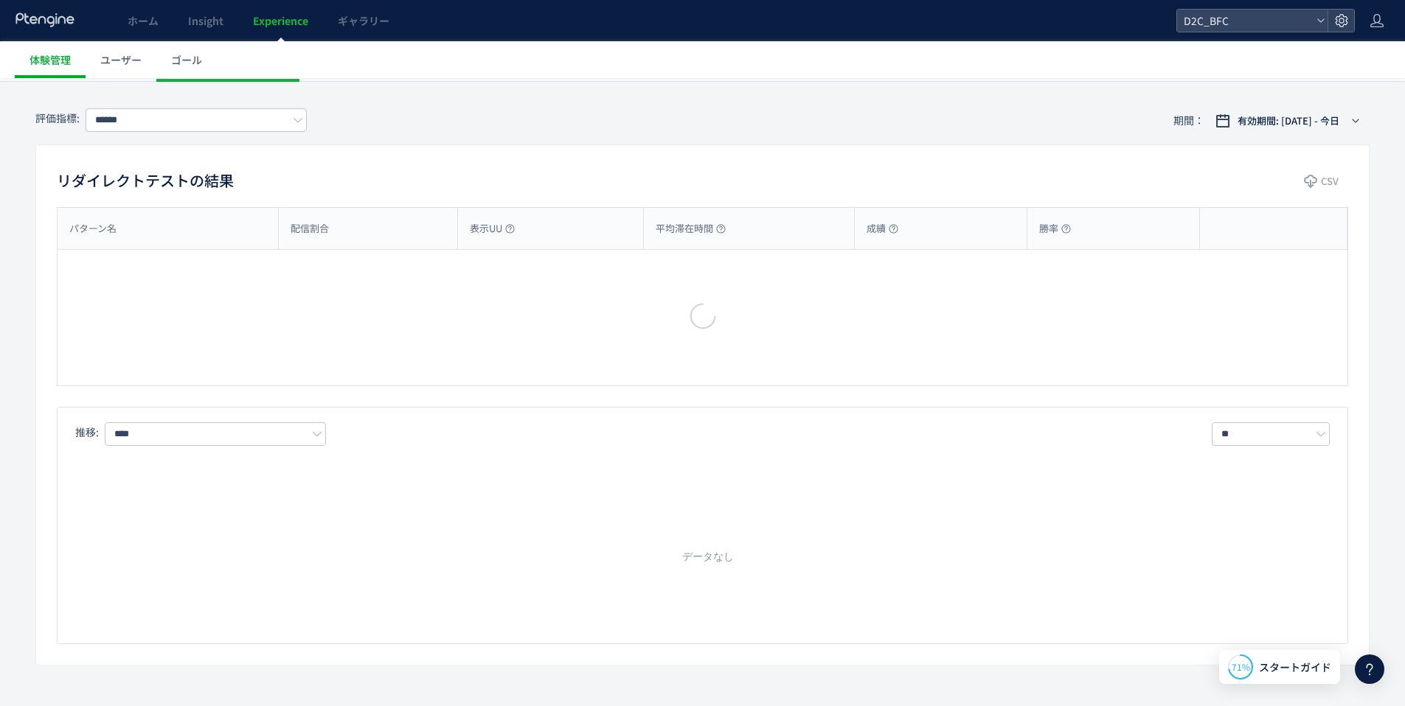
type input "**********"
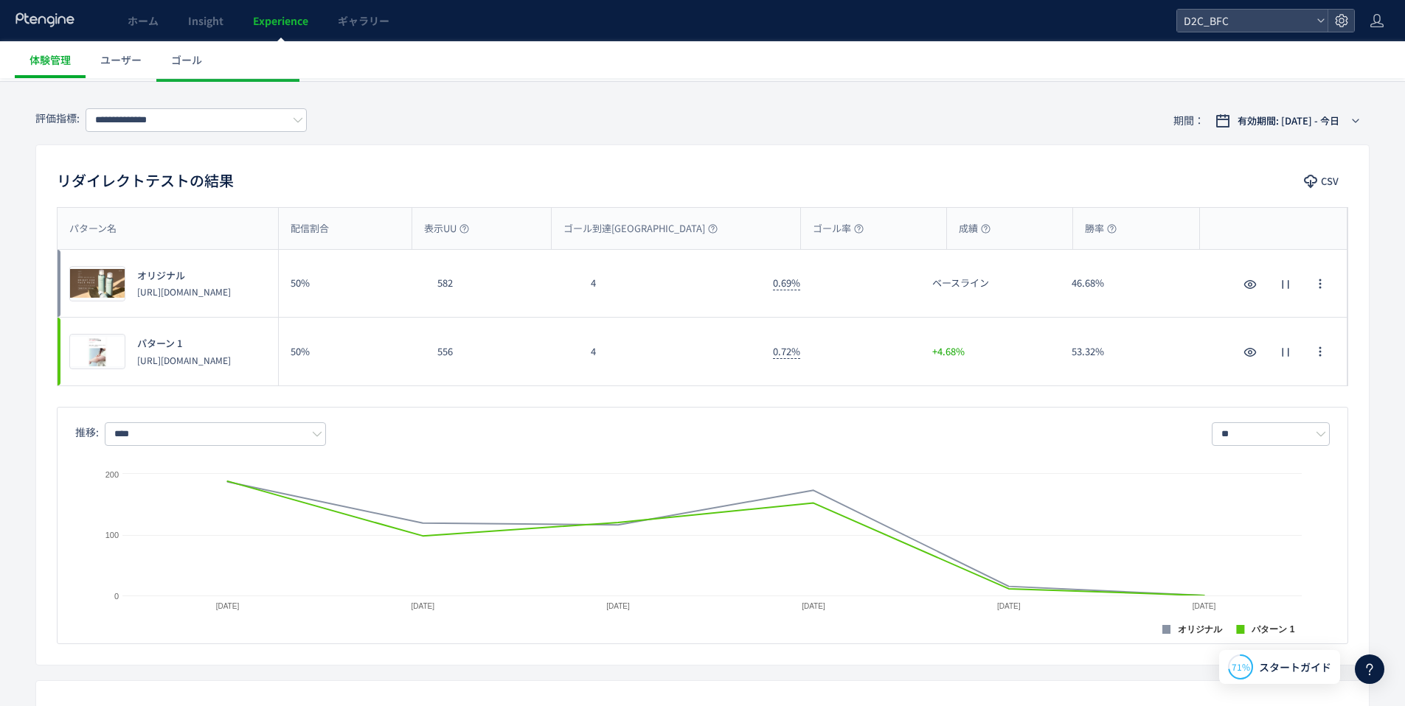
scroll to position [149, 0]
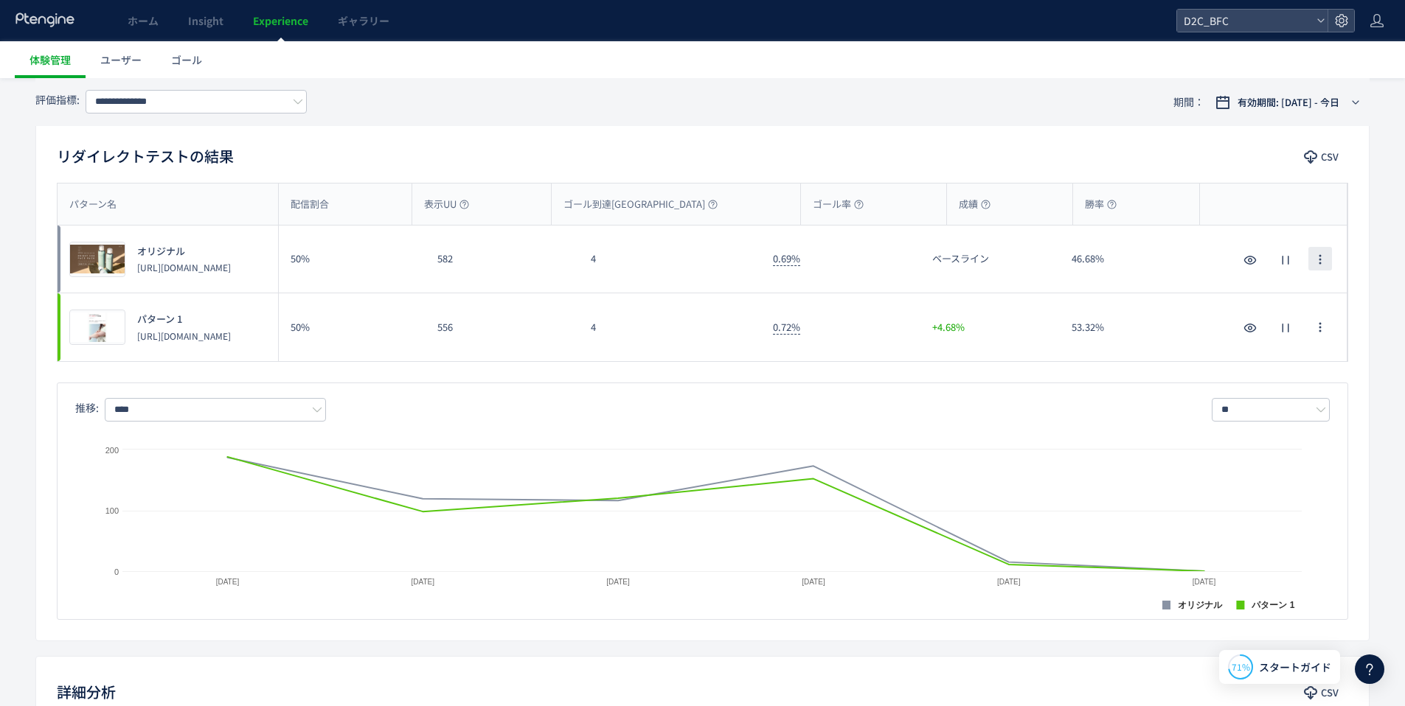
click at [818, 260] on icon "button" at bounding box center [1320, 260] width 12 height 12
click at [818, 156] on div "リダイレクトテストの結果 CSV" at bounding box center [702, 158] width 1332 height 27
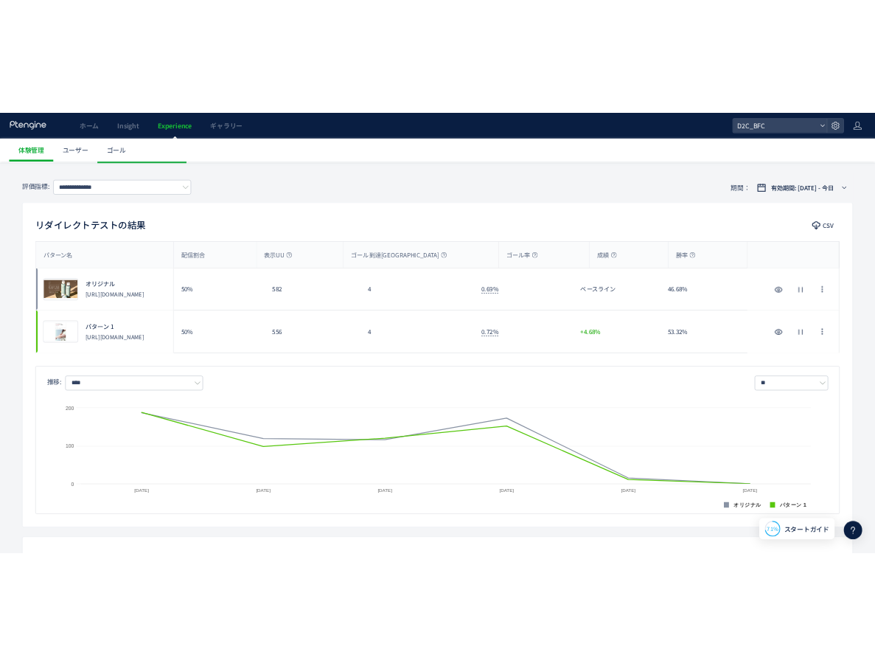
scroll to position [122, 0]
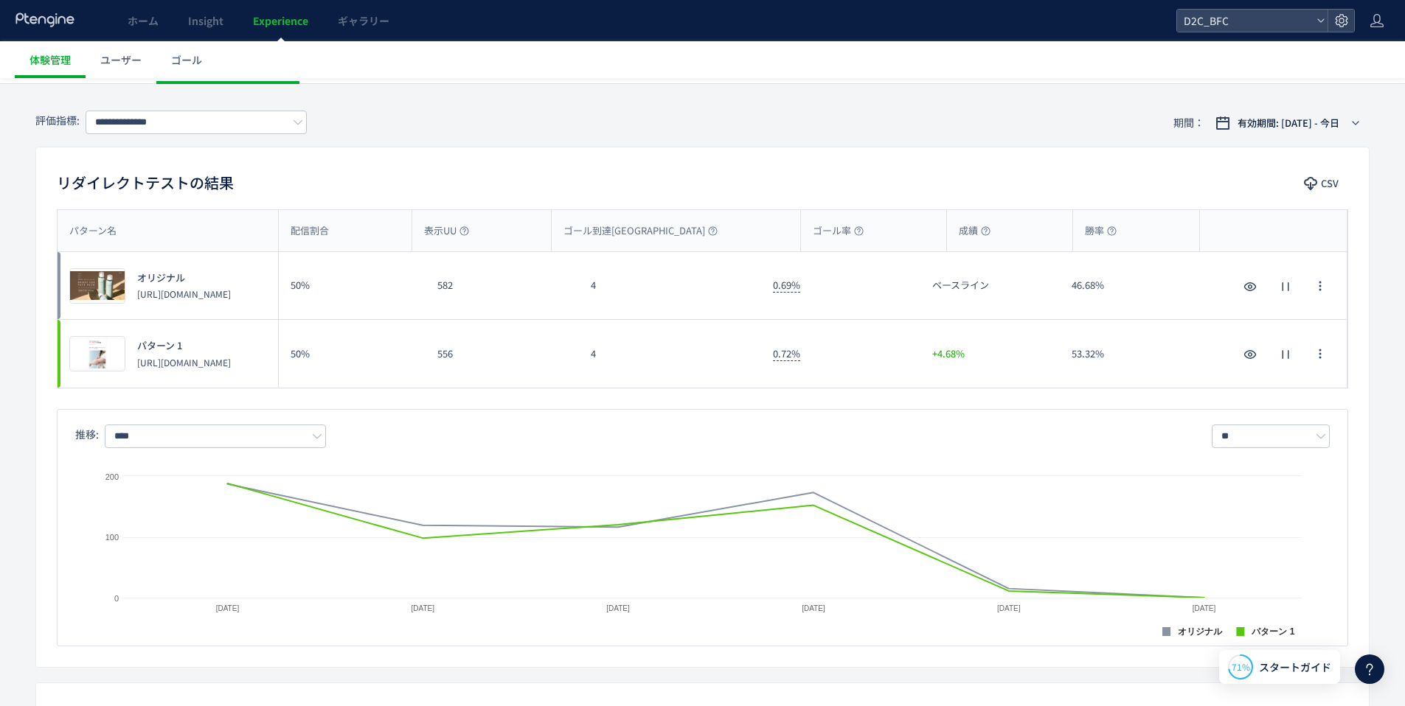
click at [580, 292] on div "4" at bounding box center [670, 285] width 182 height 67
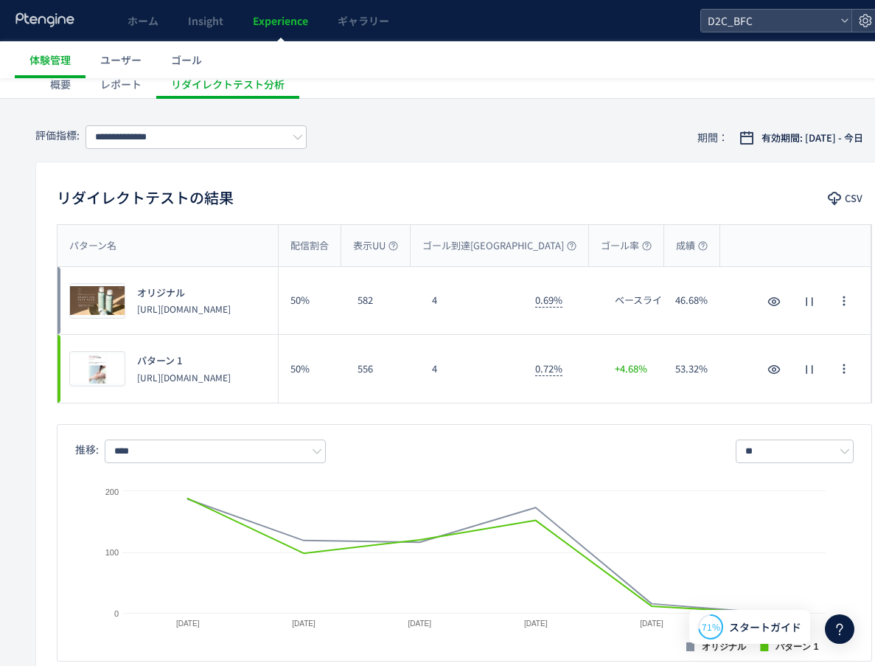
scroll to position [0, 0]
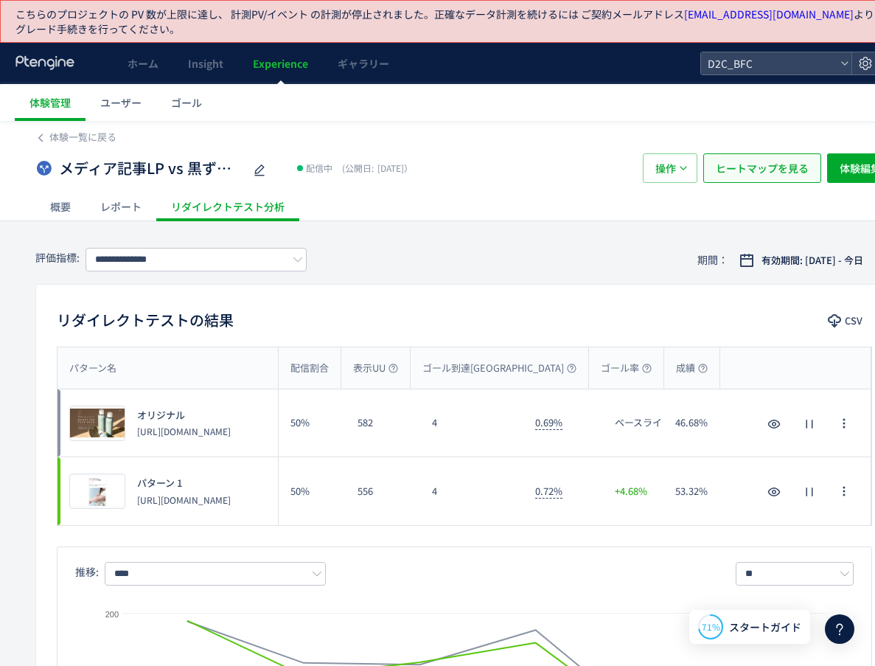
click at [779, 165] on span "ヒートマップを見る" at bounding box center [762, 167] width 93 height 29
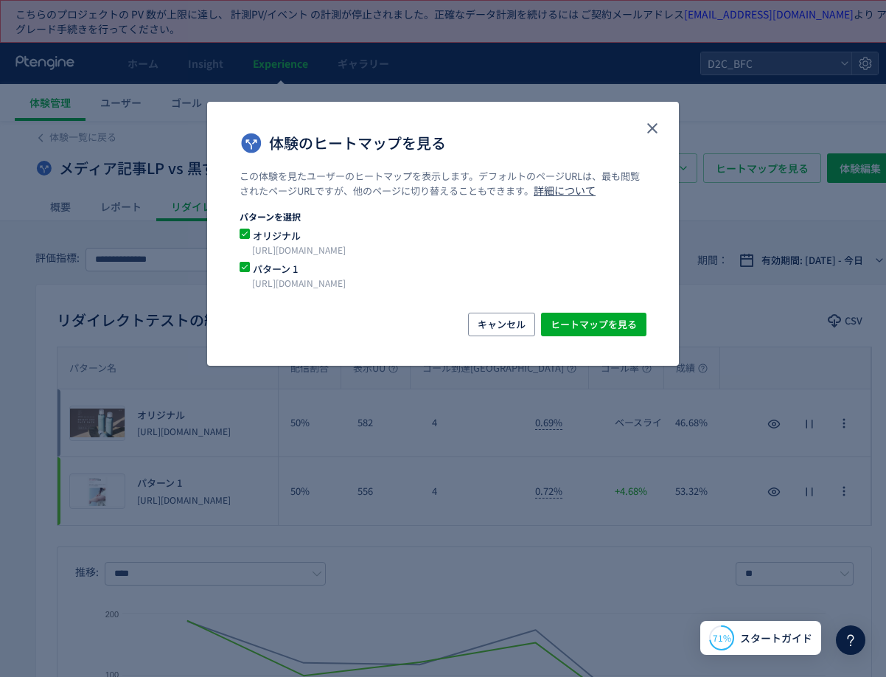
click at [272, 230] on span "オリジナル" at bounding box center [434, 236] width 369 height 14
click at [568, 321] on span "ヒートマップを見る" at bounding box center [594, 325] width 86 height 24
click at [510, 320] on span "キャンセル" at bounding box center [502, 325] width 48 height 24
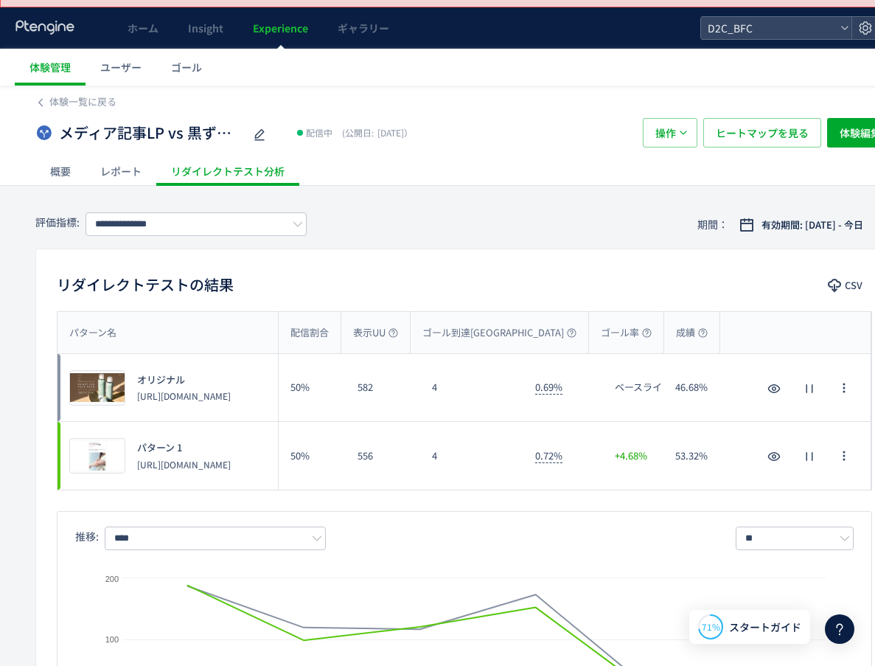
scroll to position [39, 0]
